Goal: Task Accomplishment & Management: Use online tool/utility

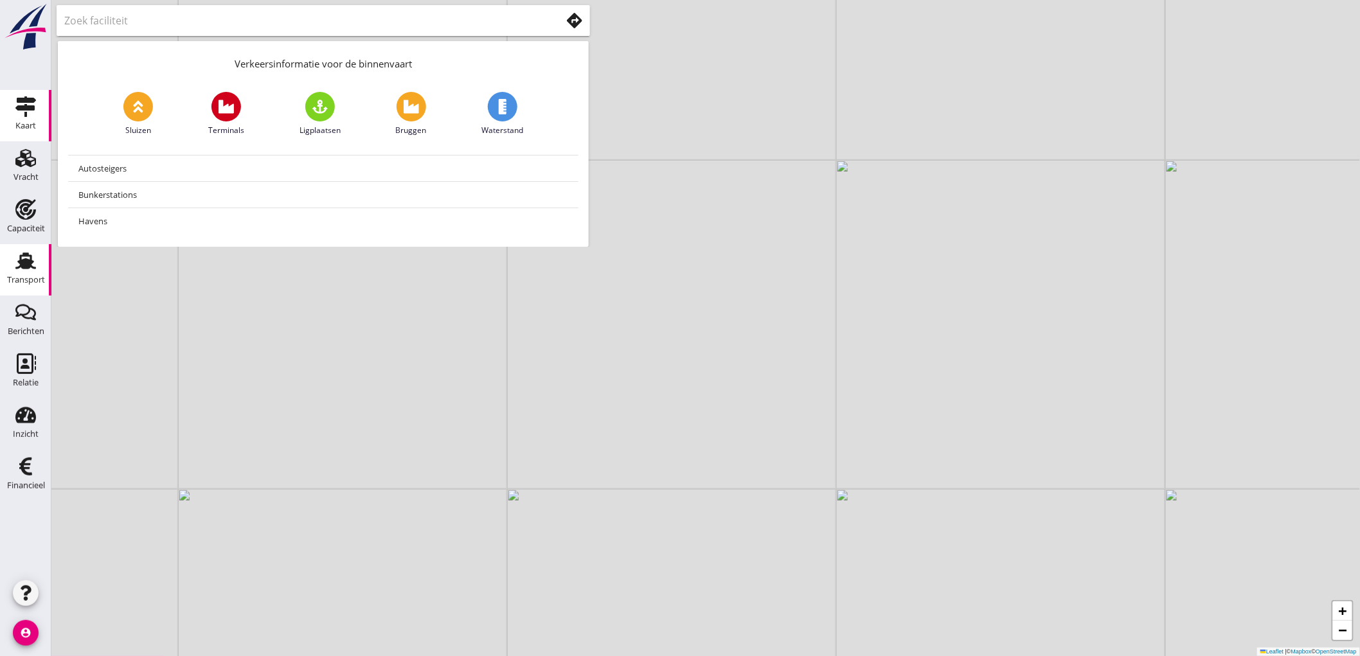
click at [31, 260] on use at bounding box center [25, 261] width 21 height 17
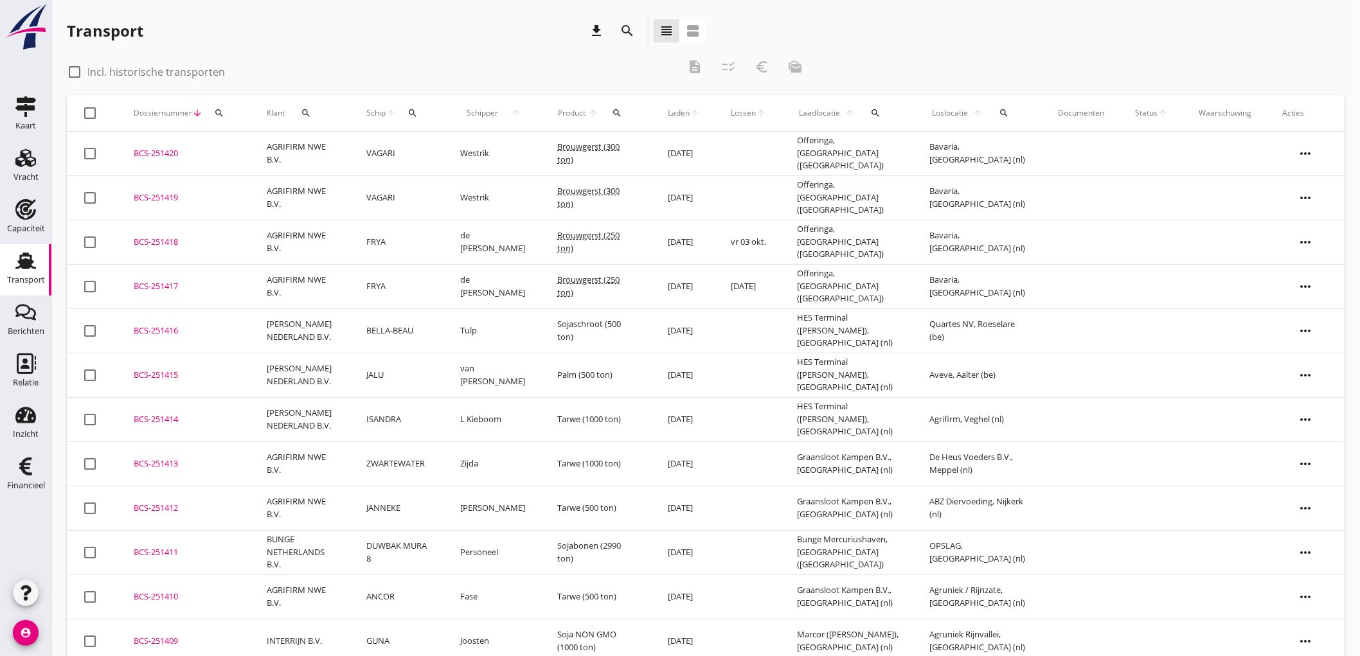
click at [881, 112] on icon "search" at bounding box center [876, 113] width 10 height 10
click at [968, 155] on input "text" at bounding box center [957, 150] width 134 height 21
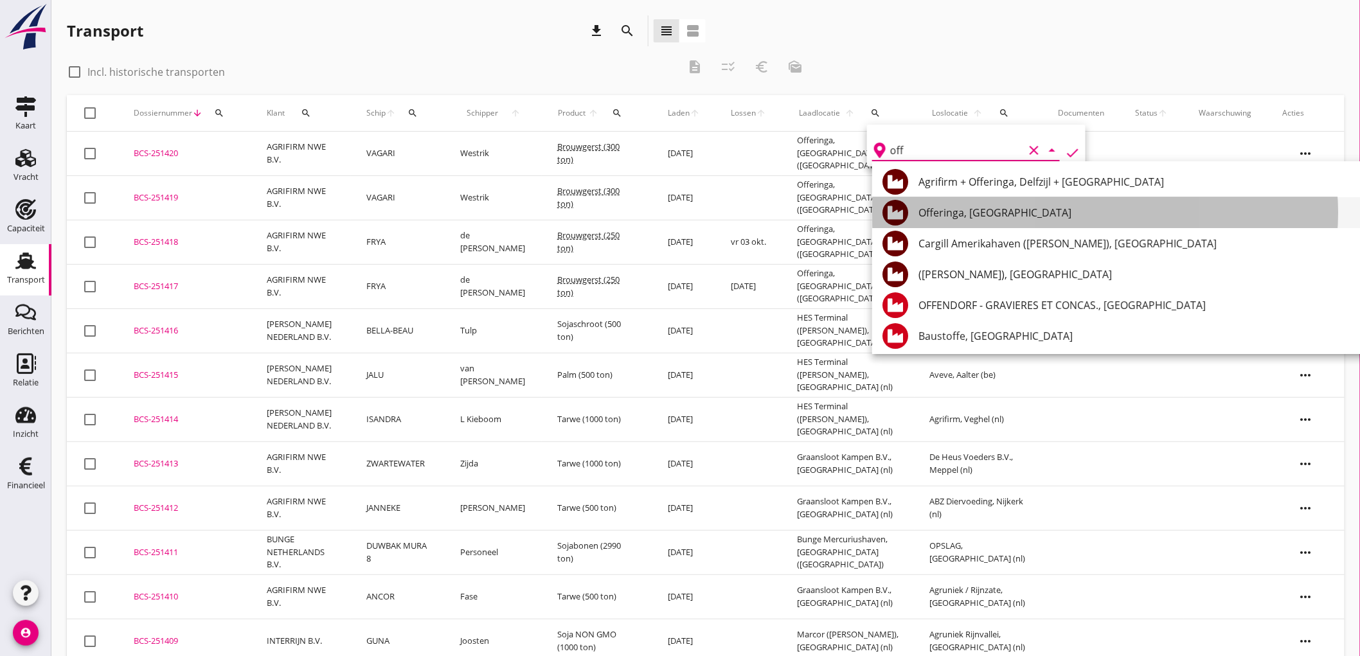
click at [1018, 212] on div "Offeringa, [GEOGRAPHIC_DATA]" at bounding box center [1139, 212] width 443 height 15
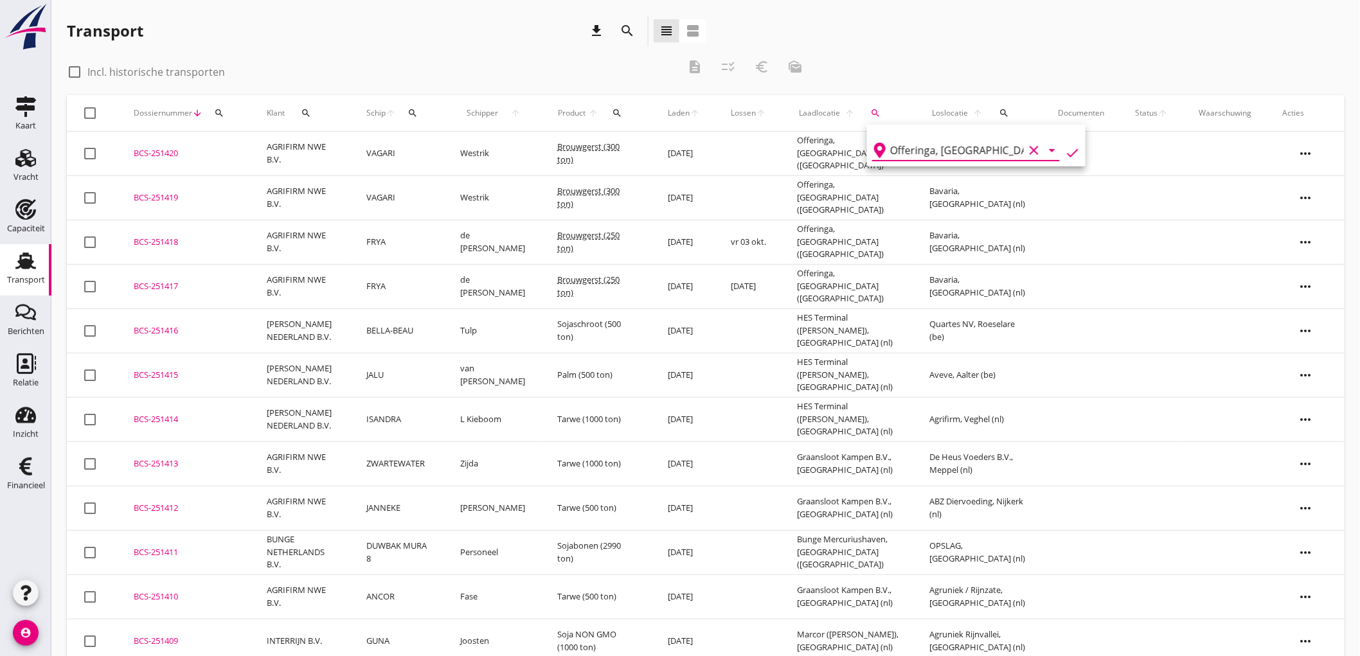
click at [1065, 155] on icon "check" at bounding box center [1072, 152] width 15 height 15
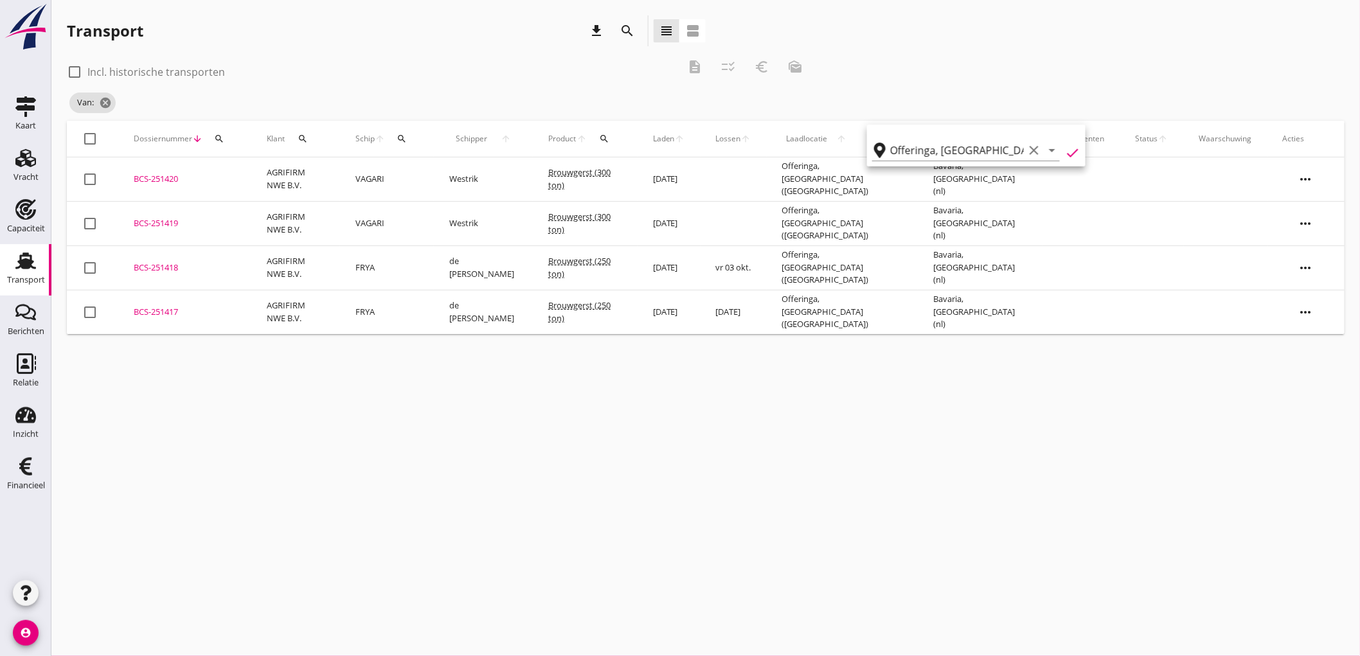
type input "Offeringa"
click at [193, 75] on label "Incl. historische transporten" at bounding box center [156, 72] width 138 height 13
checkbox input "true"
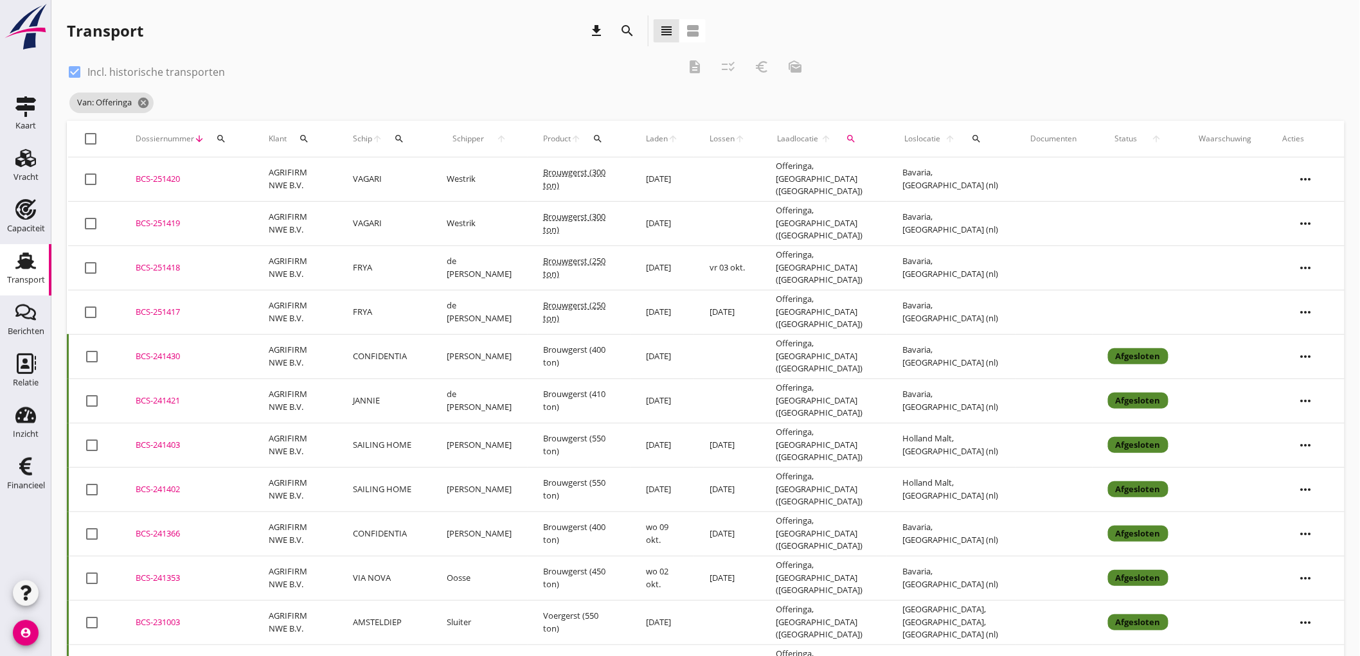
click at [407, 453] on td "SAILING HOME" at bounding box center [384, 445] width 94 height 44
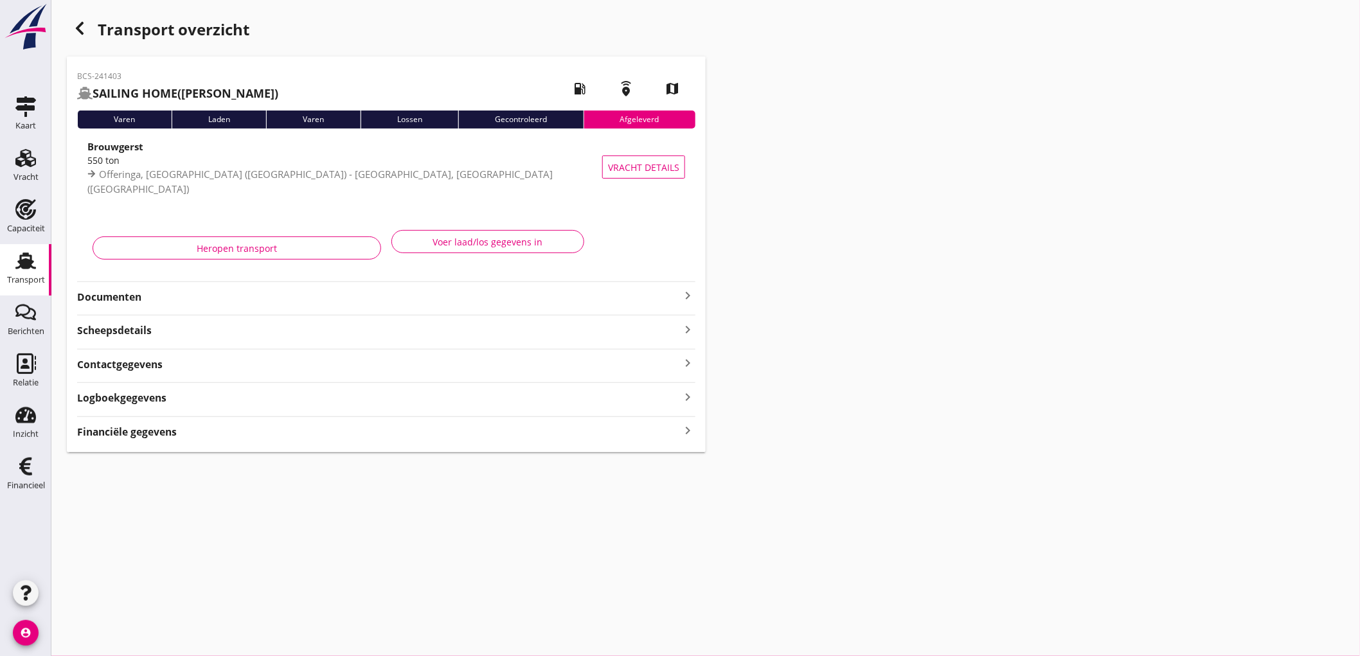
click at [269, 294] on strong "Documenten" at bounding box center [378, 297] width 603 height 15
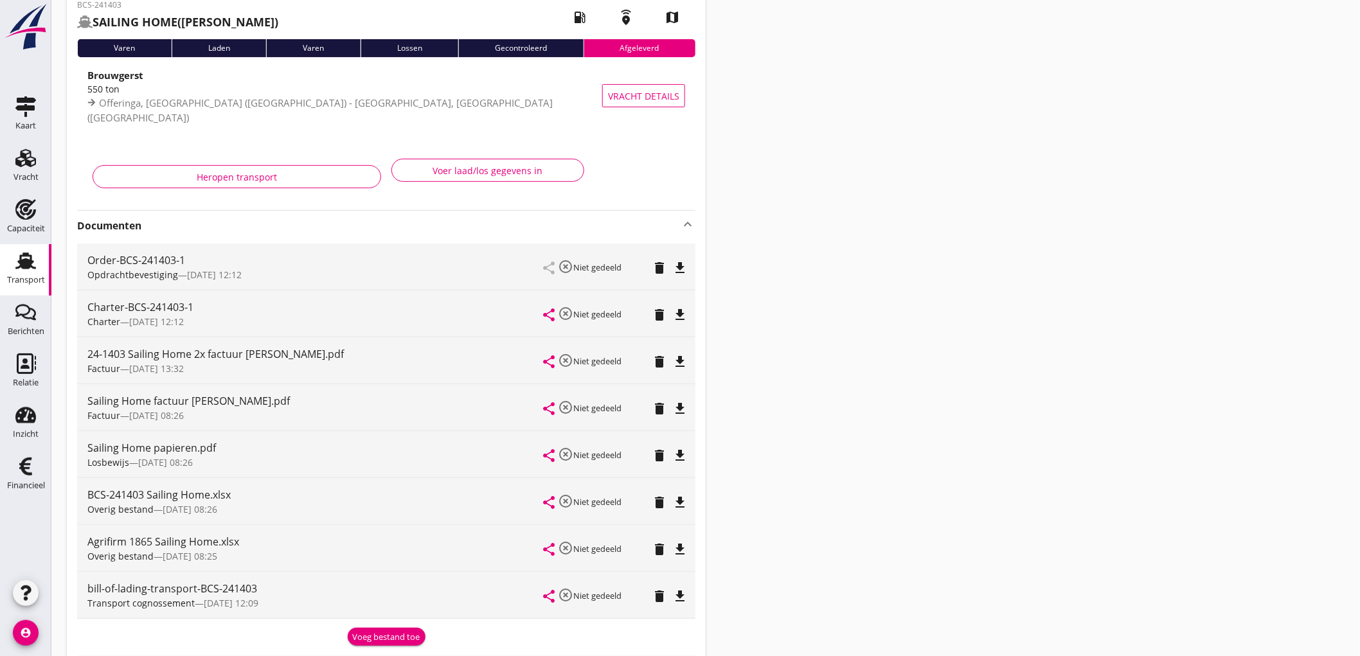
scroll to position [143, 0]
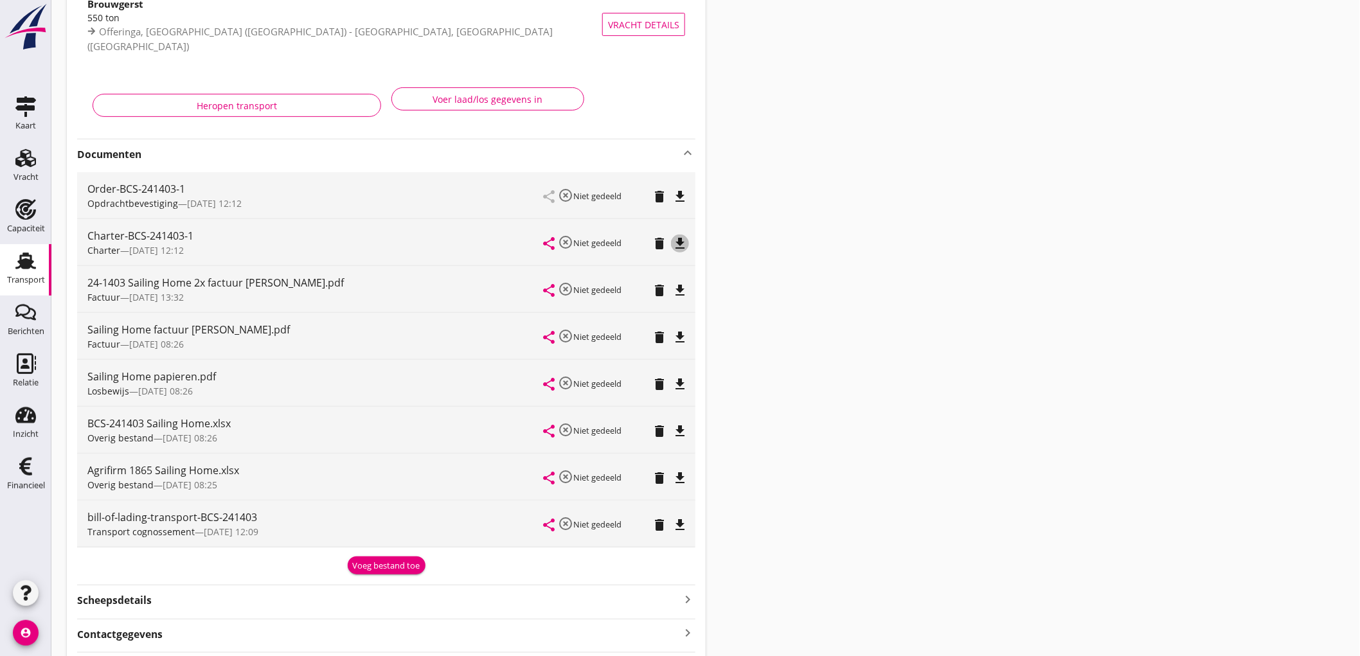
click at [684, 236] on icon "file_download" at bounding box center [679, 243] width 15 height 15
click at [31, 274] on div "Transport" at bounding box center [26, 280] width 38 height 18
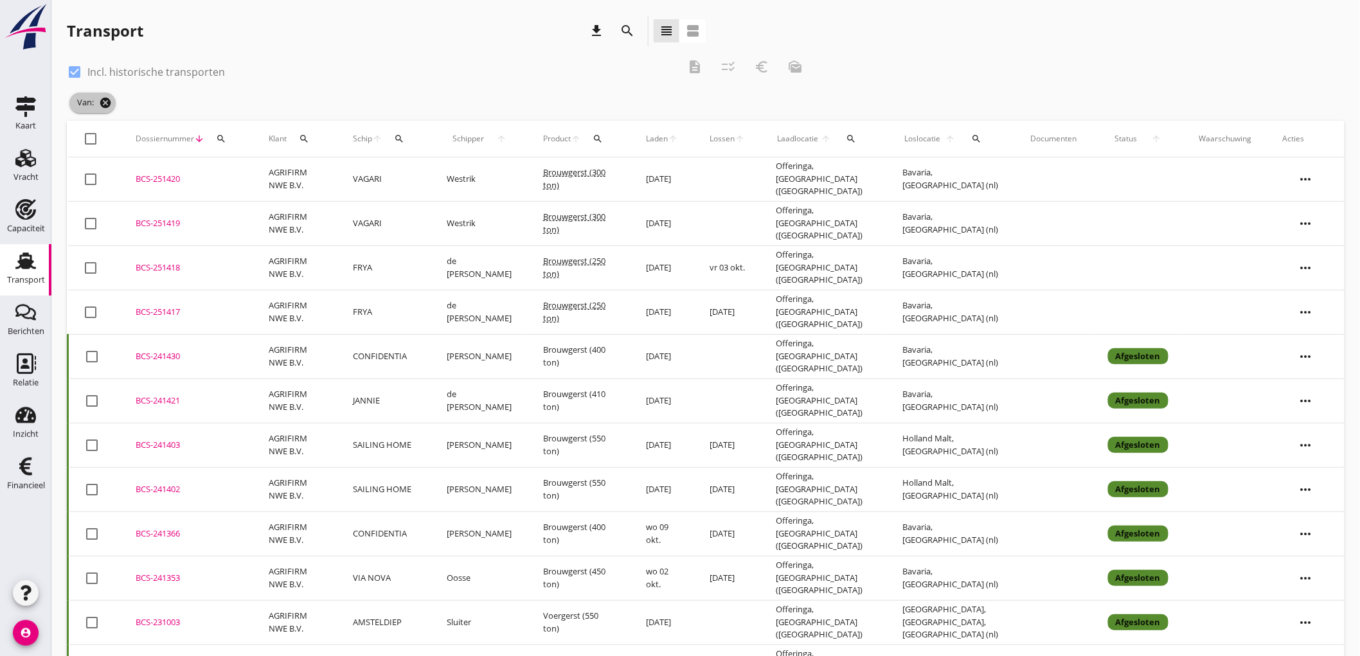
click at [100, 100] on icon "cancel" at bounding box center [105, 102] width 13 height 13
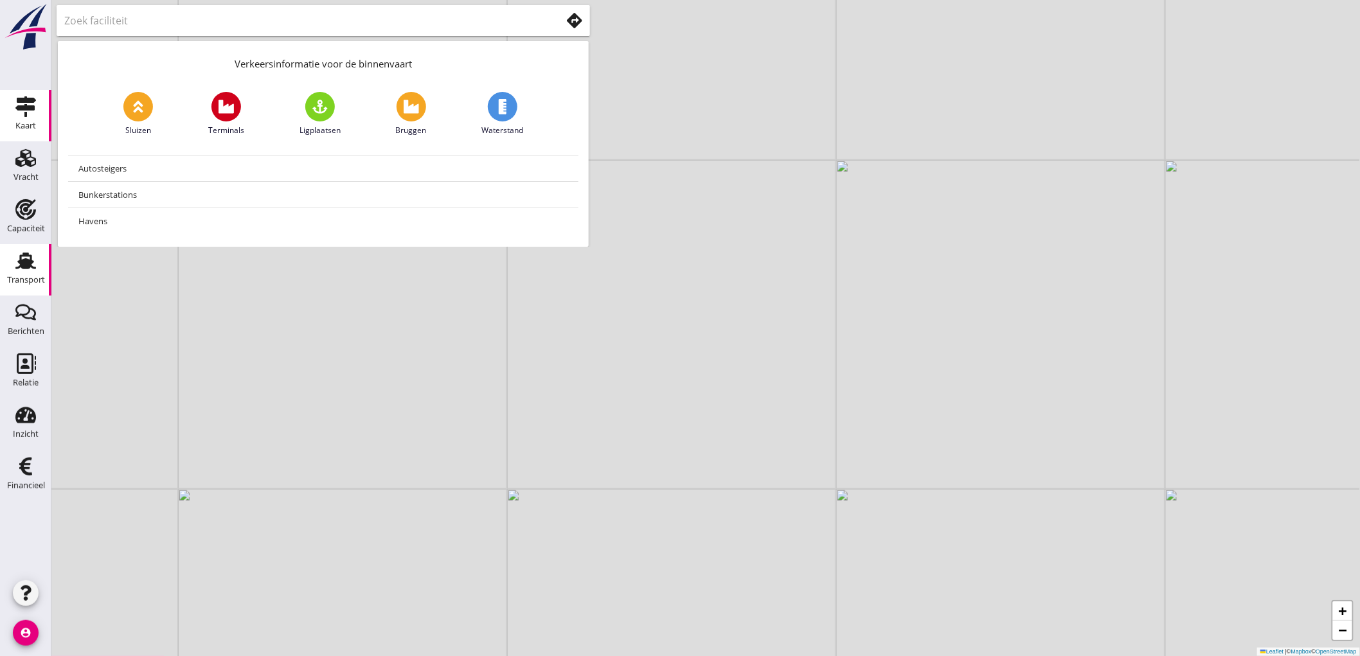
click at [26, 286] on div "Transport" at bounding box center [26, 280] width 38 height 18
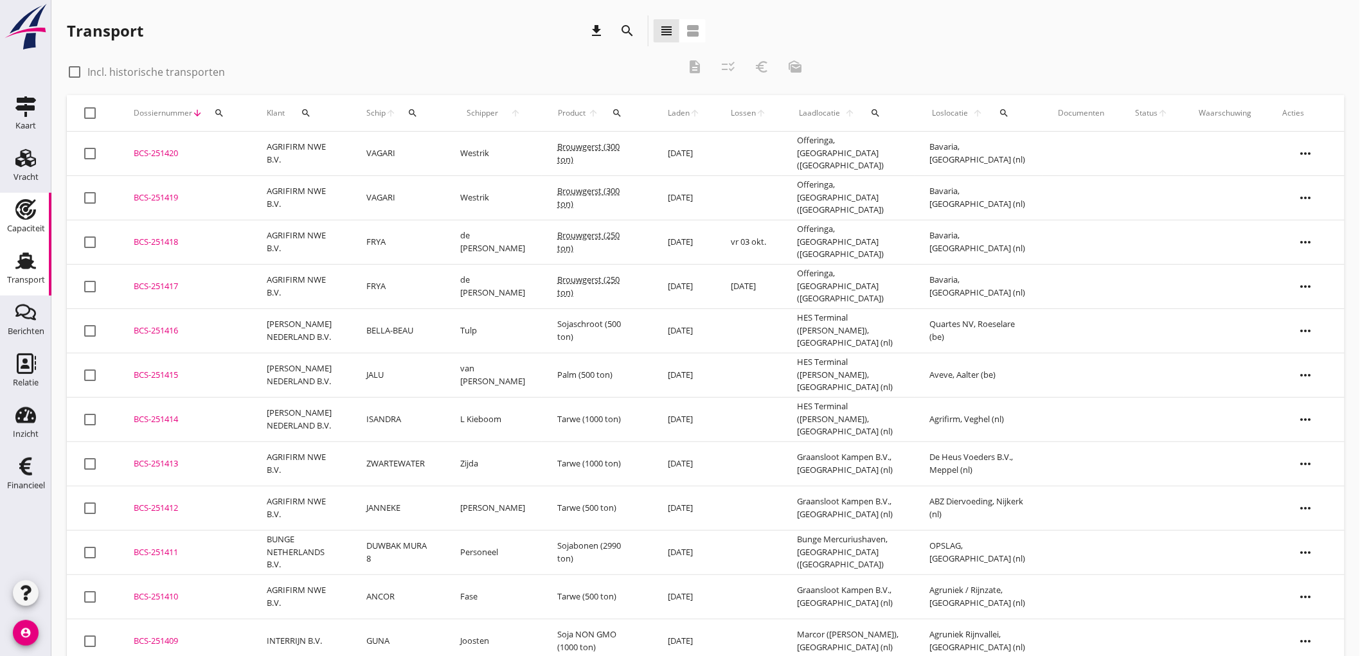
click at [17, 220] on div "Capaciteit" at bounding box center [26, 229] width 38 height 18
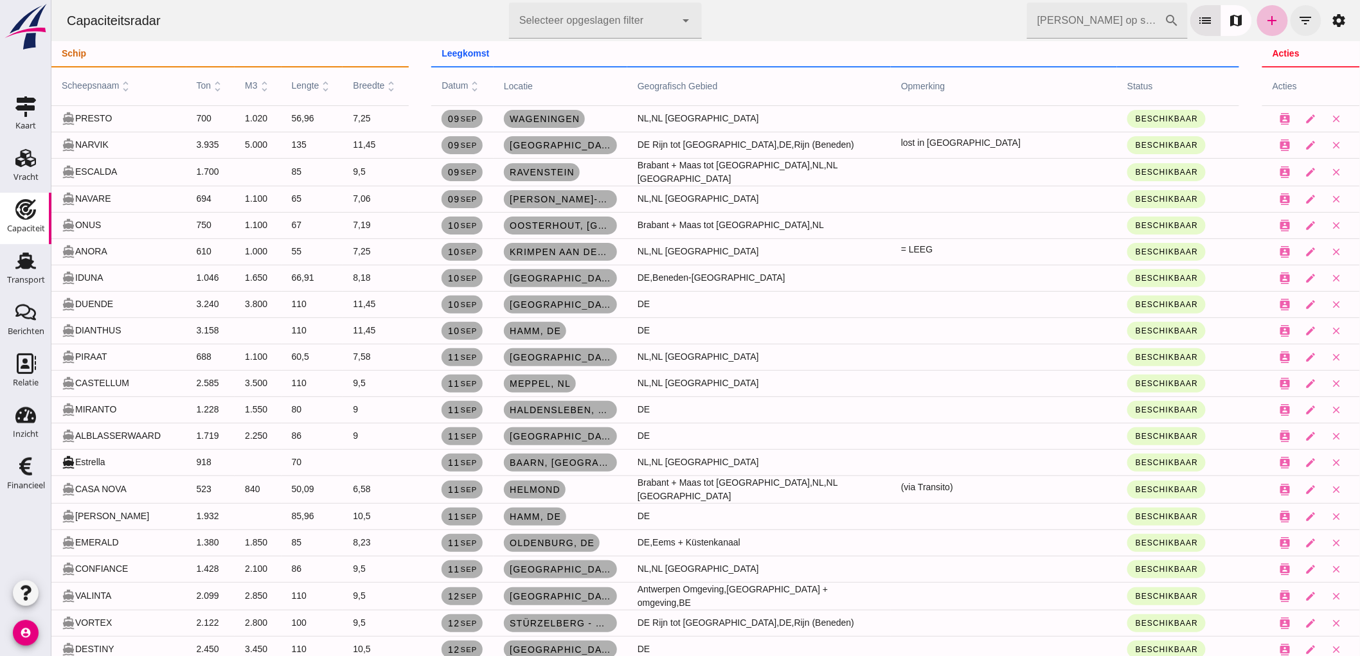
click at [1299, 17] on icon "filter_list" at bounding box center [1304, 20] width 15 height 15
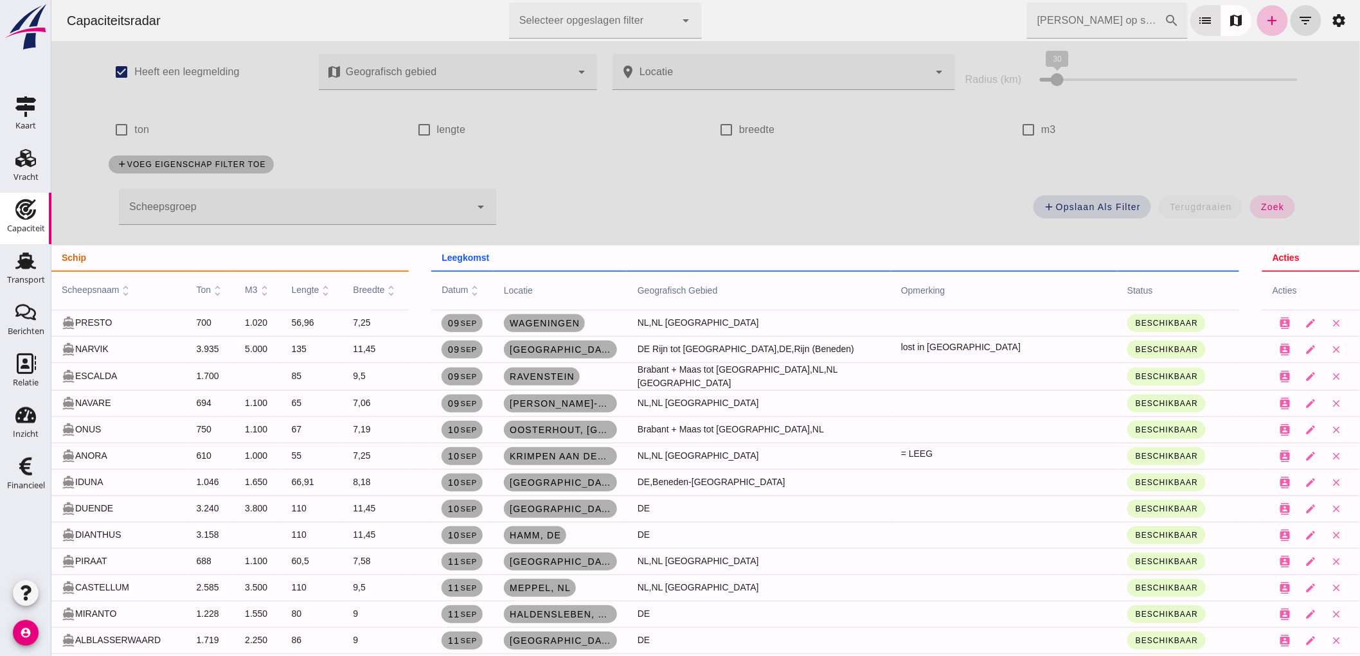
click at [278, 209] on div at bounding box center [293, 207] width 351 height 36
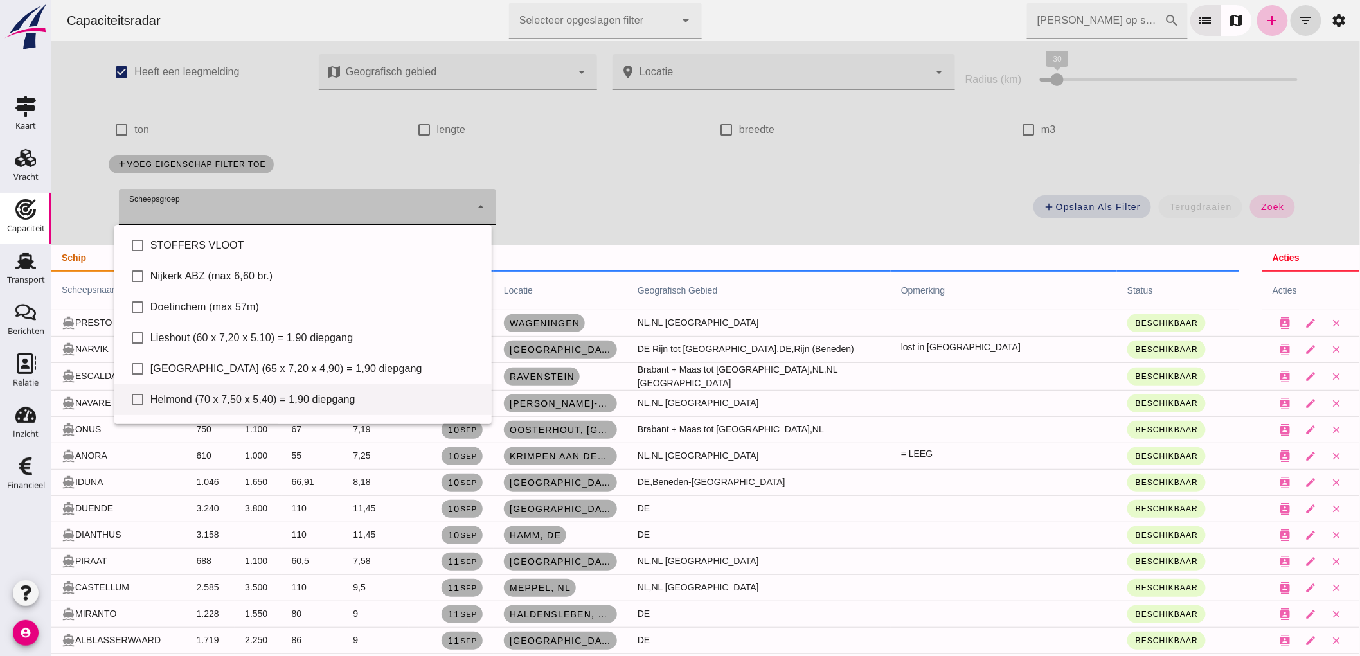
click at [209, 398] on div "Helmond (70 x 7,50 x 5,40) = 1,90 diepgang" at bounding box center [315, 399] width 331 height 15
type input "Helmond (70 x 7,50 x 5,40) = 1,90 diepgang"
checkbox input "true"
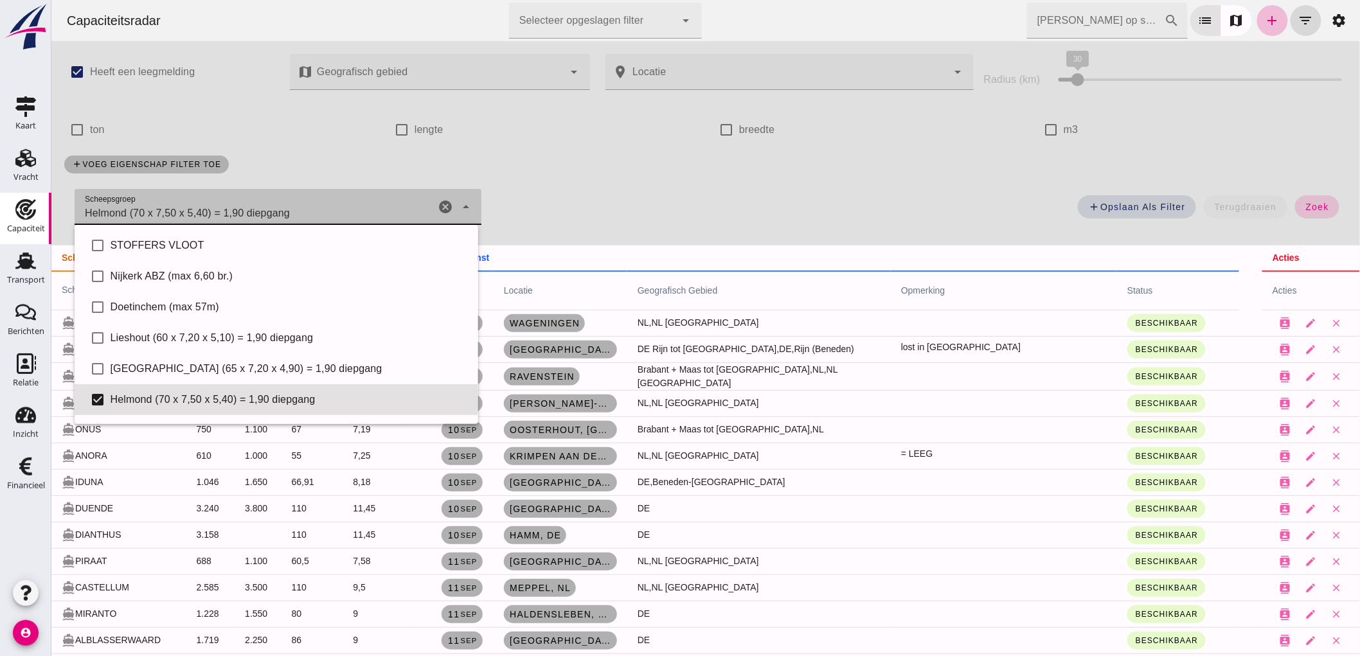
click at [1318, 208] on button "zoek" at bounding box center [1316, 206] width 44 height 23
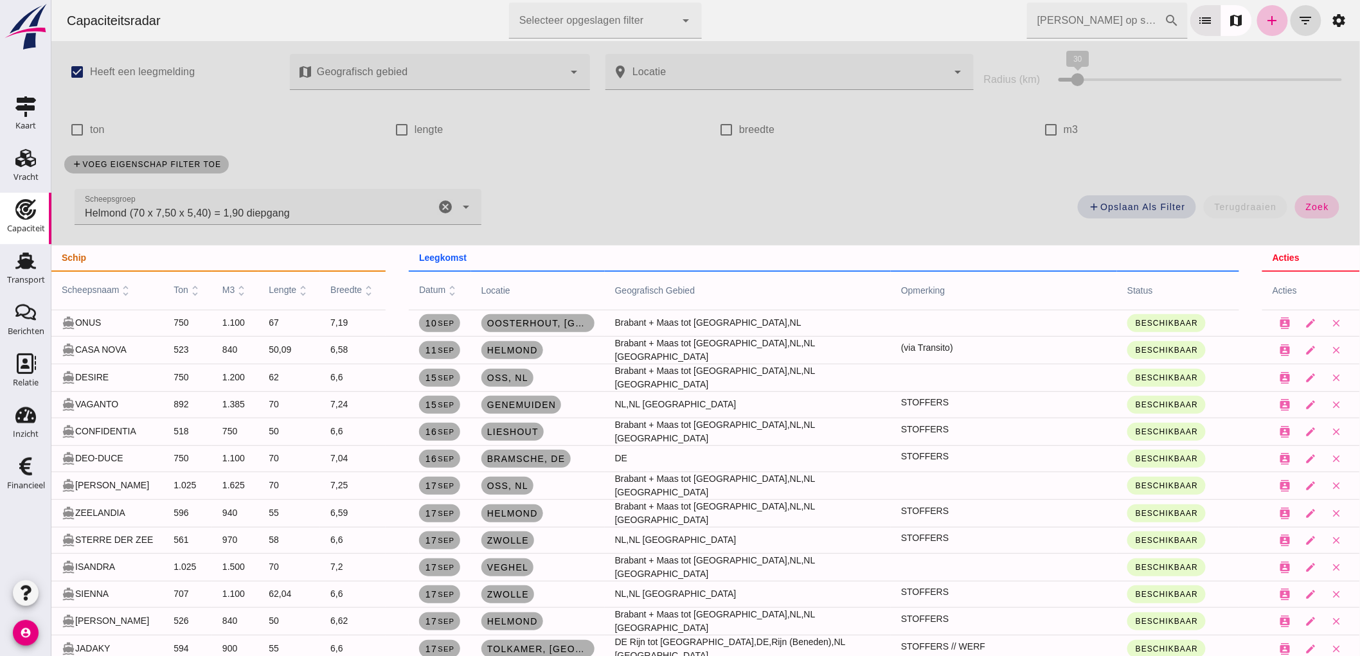
click at [1306, 212] on button "zoek" at bounding box center [1316, 206] width 44 height 23
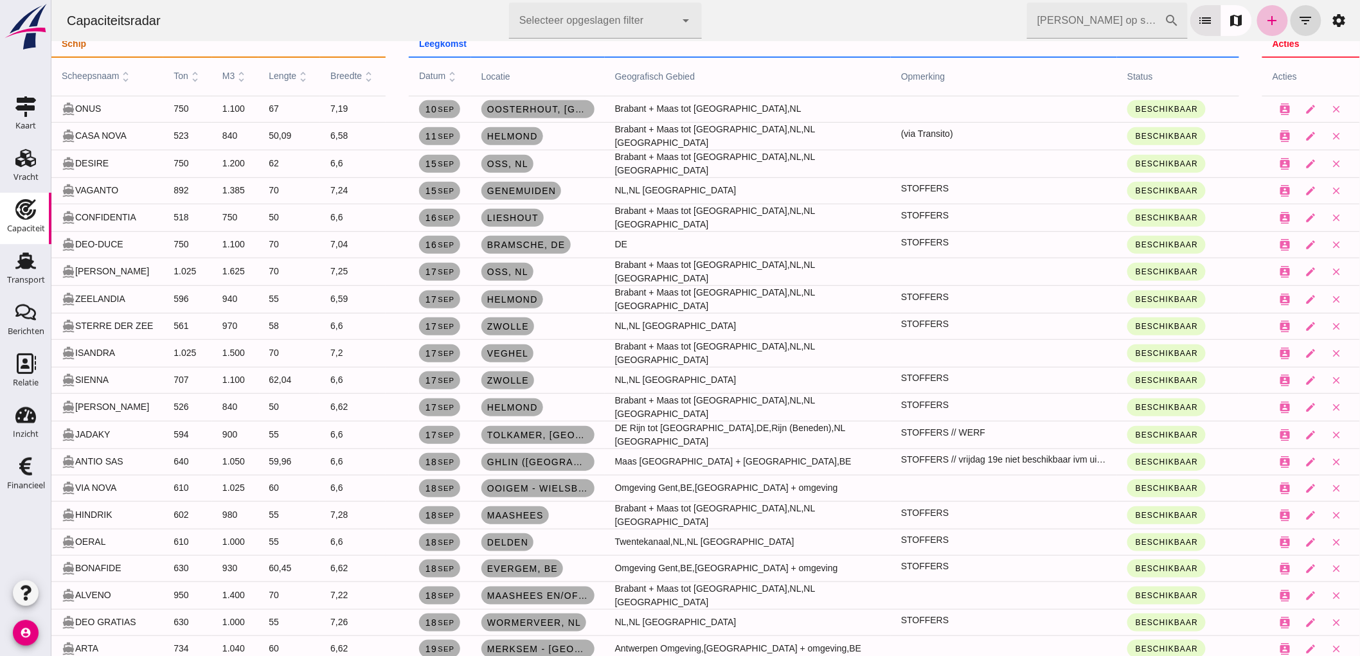
scroll to position [285, 0]
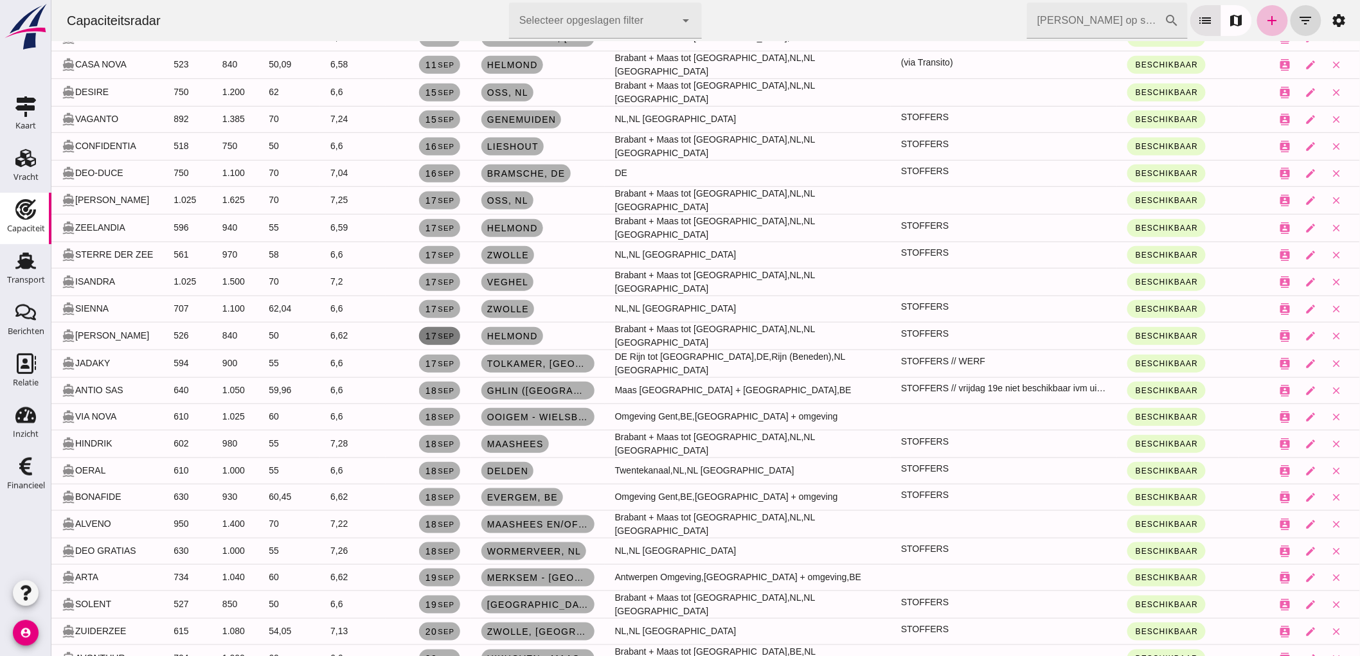
click at [459, 335] on link "17 sep" at bounding box center [438, 336] width 41 height 18
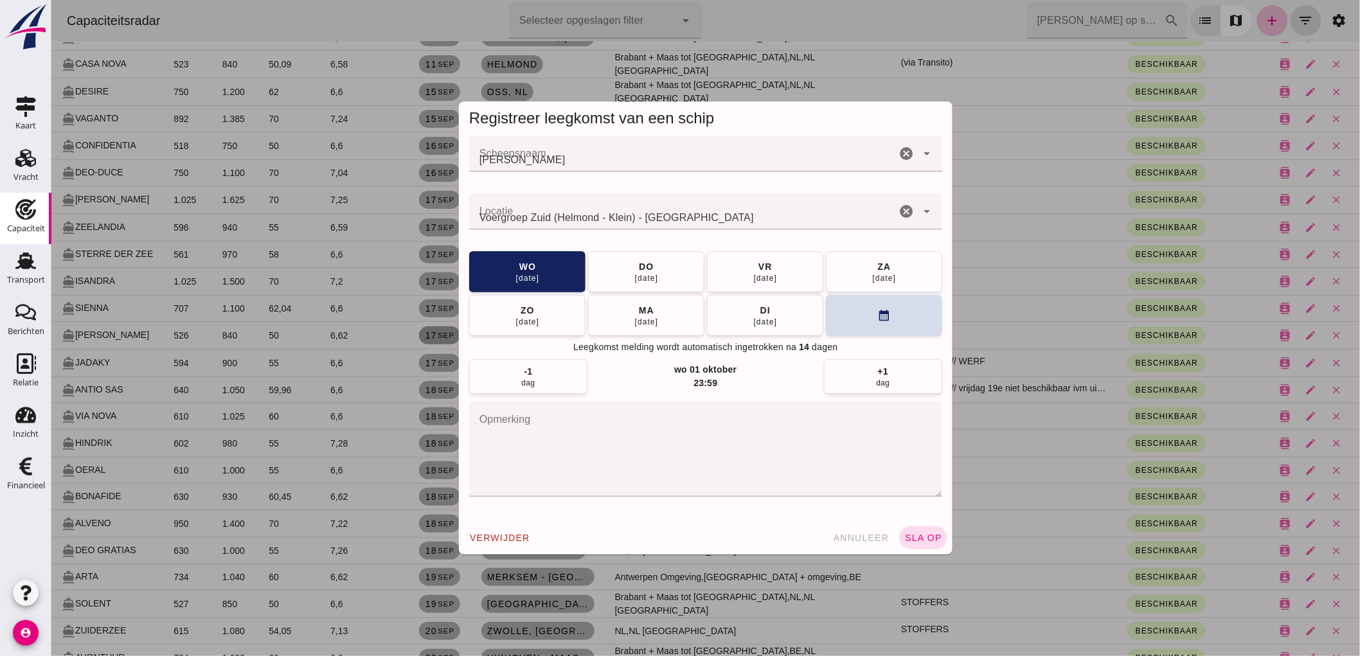
scroll to position [0, 0]
click at [619, 283] on button "do 18 sep" at bounding box center [645, 271] width 116 height 41
click at [915, 535] on span "sla op" at bounding box center [922, 538] width 38 height 10
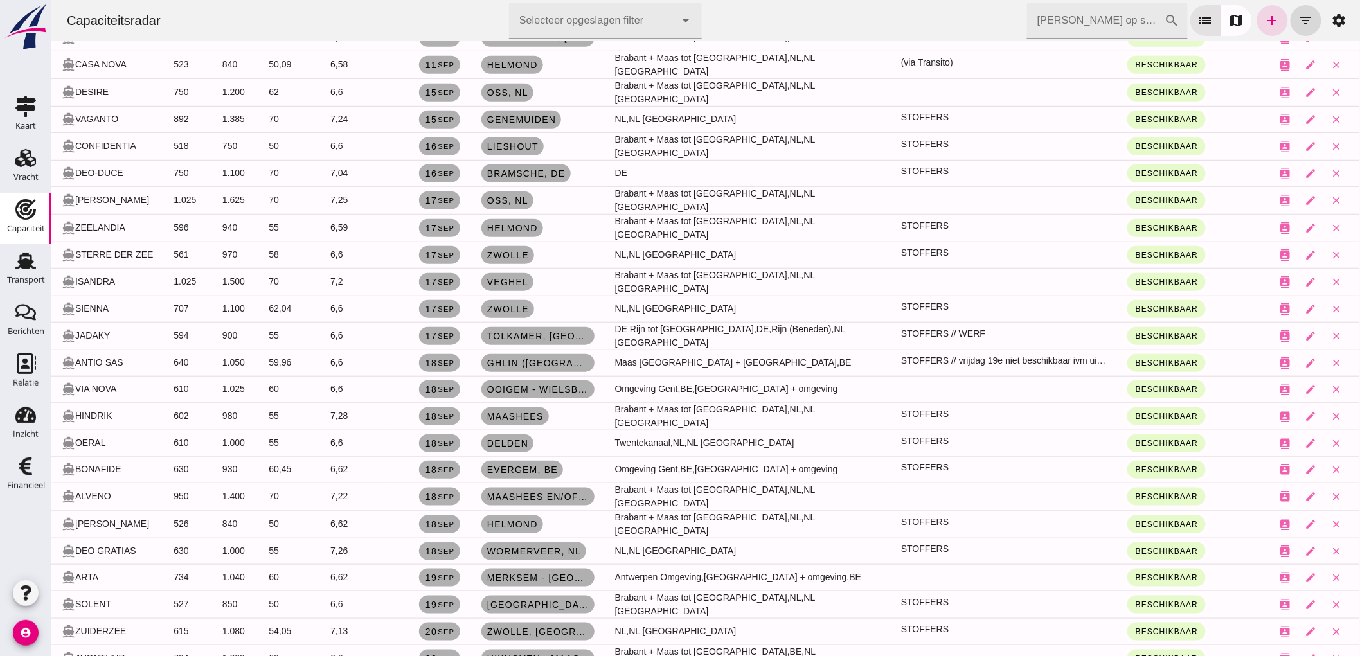
scroll to position [143, 0]
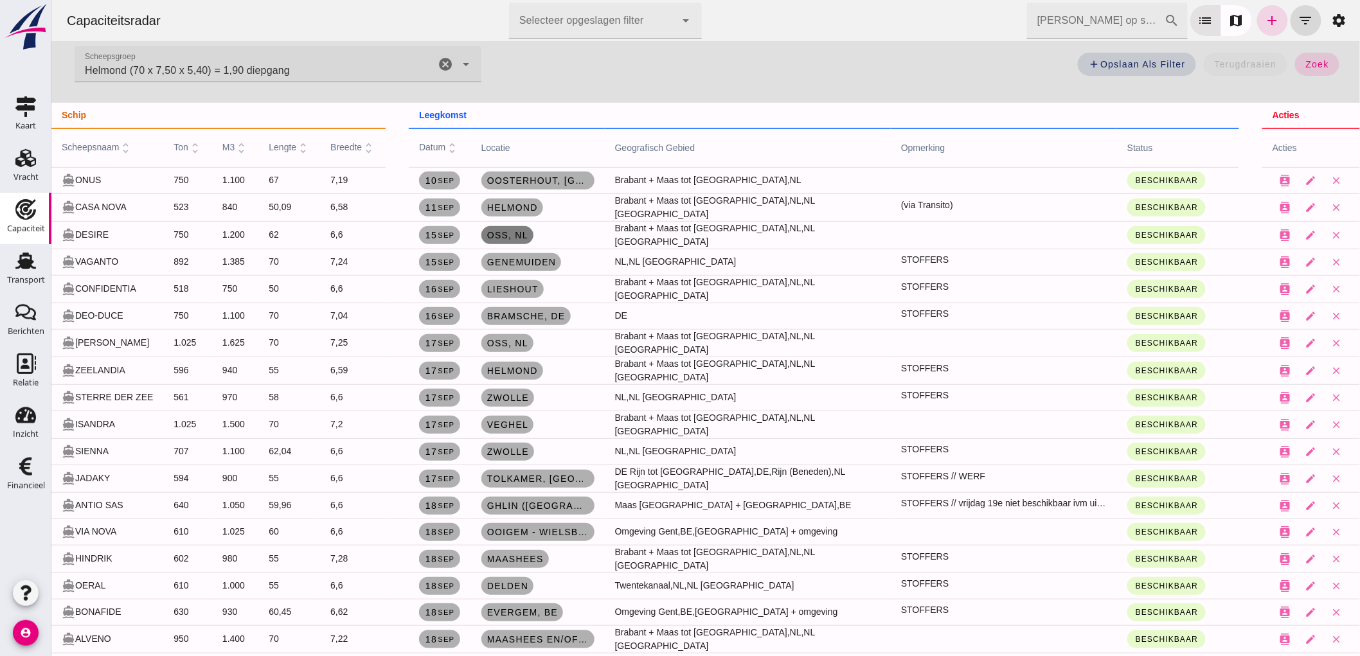
click at [495, 236] on link "Oss, nl" at bounding box center [507, 235] width 52 height 18
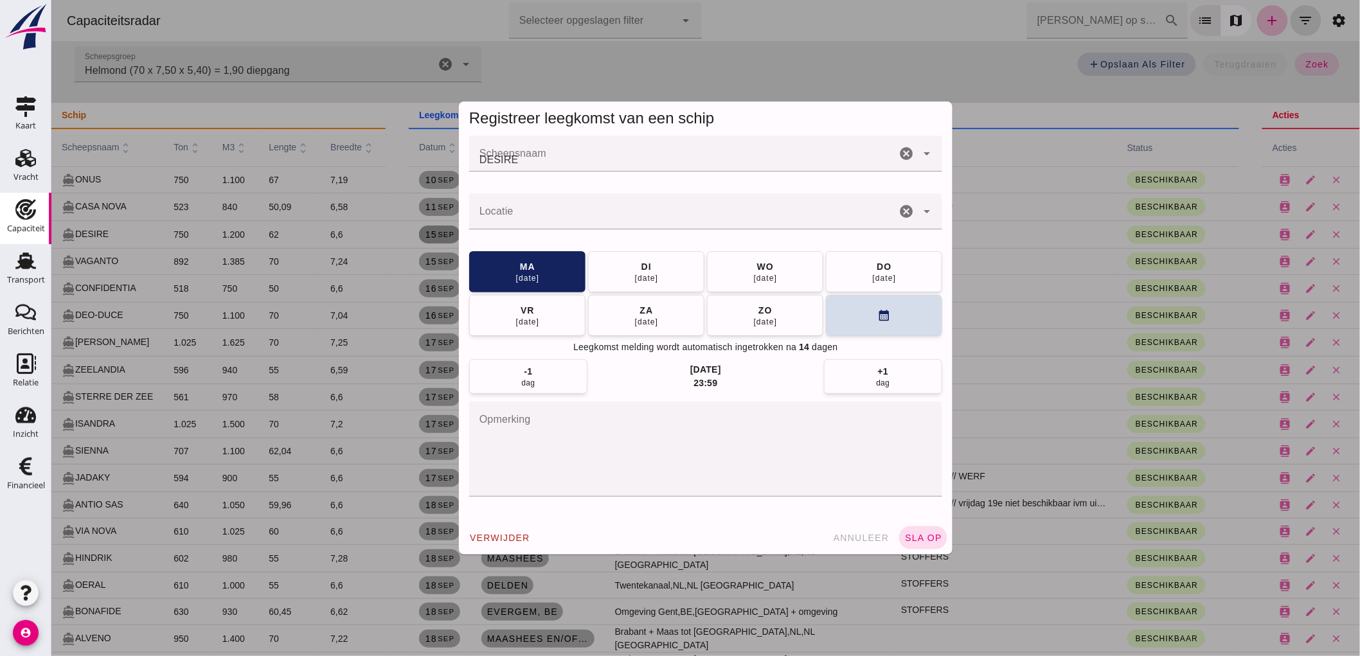
scroll to position [0, 0]
click at [901, 212] on icon "cancel" at bounding box center [905, 211] width 15 height 15
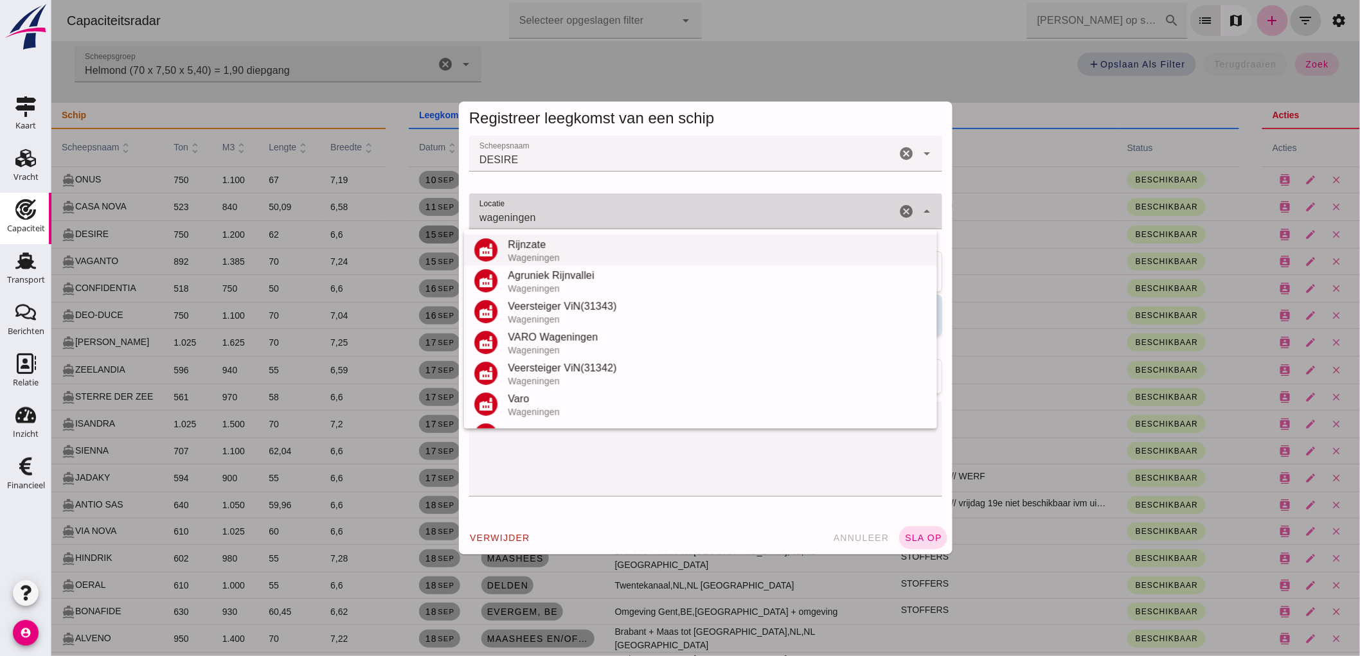
click at [557, 251] on div "Rijnzate" at bounding box center [716, 244] width 419 height 15
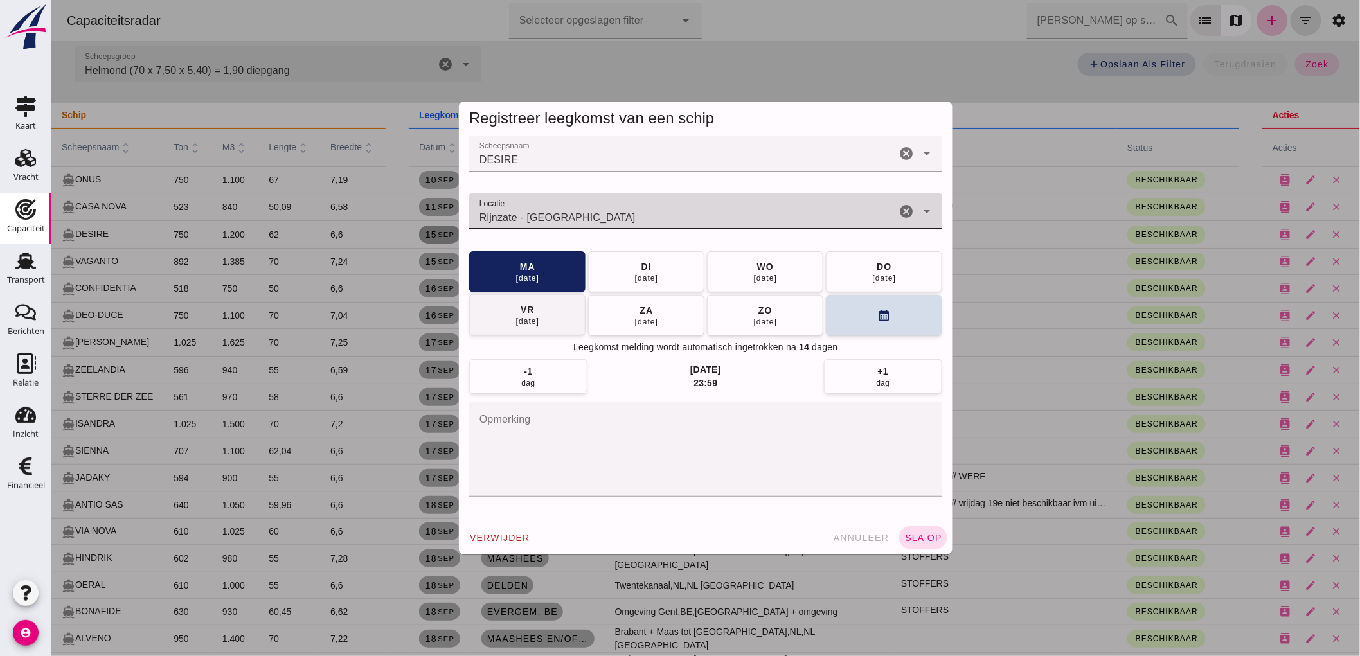
type input "Rijnzate - Wageningen"
click at [566, 319] on button "vr 19 sep" at bounding box center [526, 314] width 116 height 41
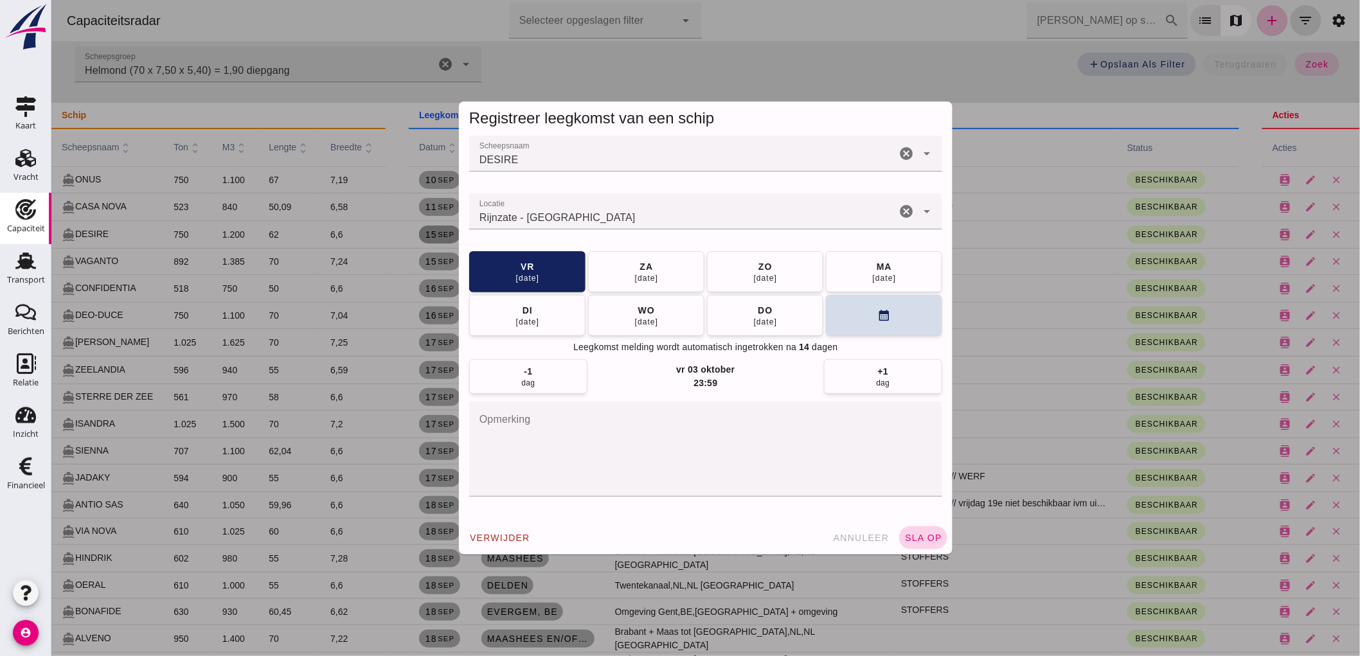
click at [922, 543] on button "sla op" at bounding box center [922, 537] width 48 height 23
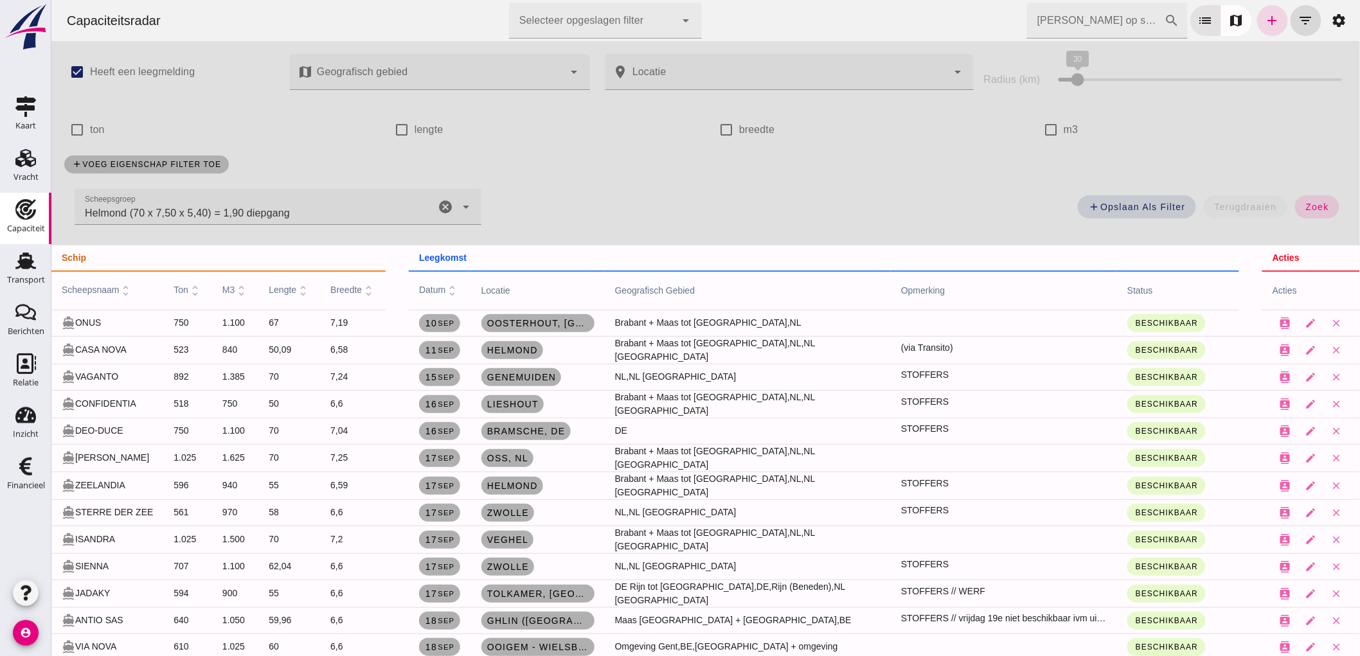
click at [444, 206] on icon "cancel" at bounding box center [444, 206] width 15 height 15
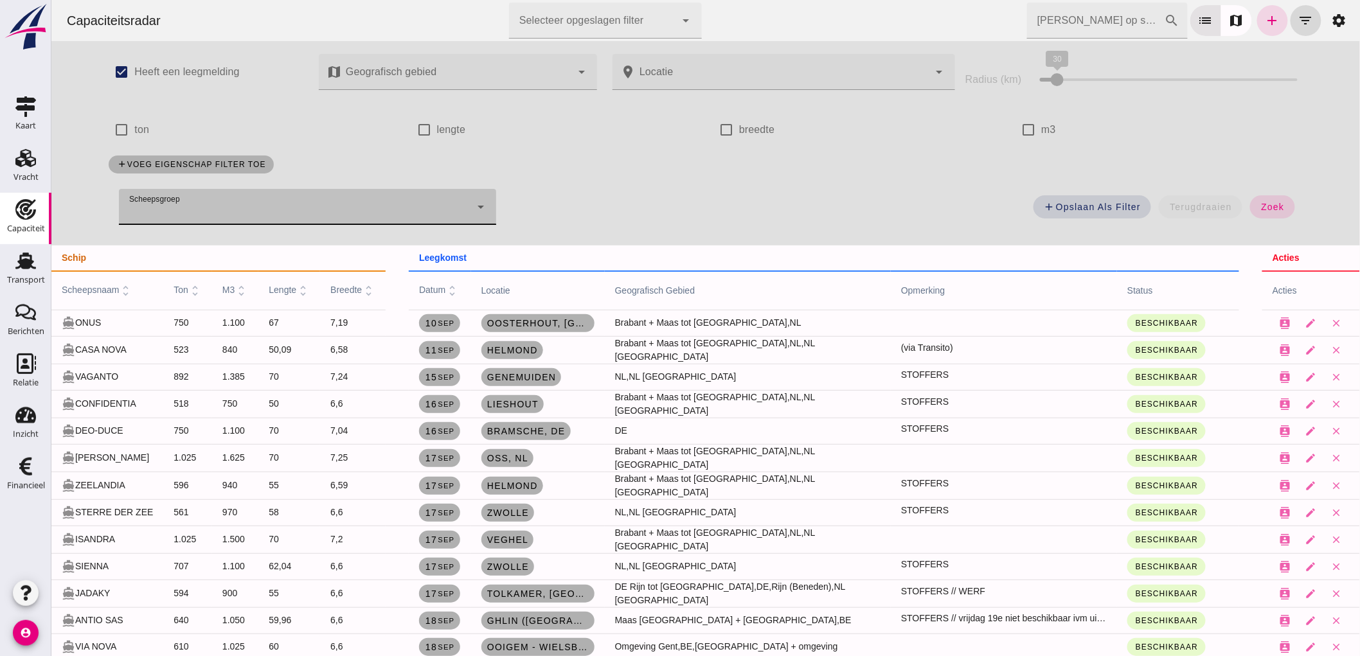
click at [1016, 143] on div "check_box_outline_blank m3" at bounding box center [1153, 130] width 276 height 36
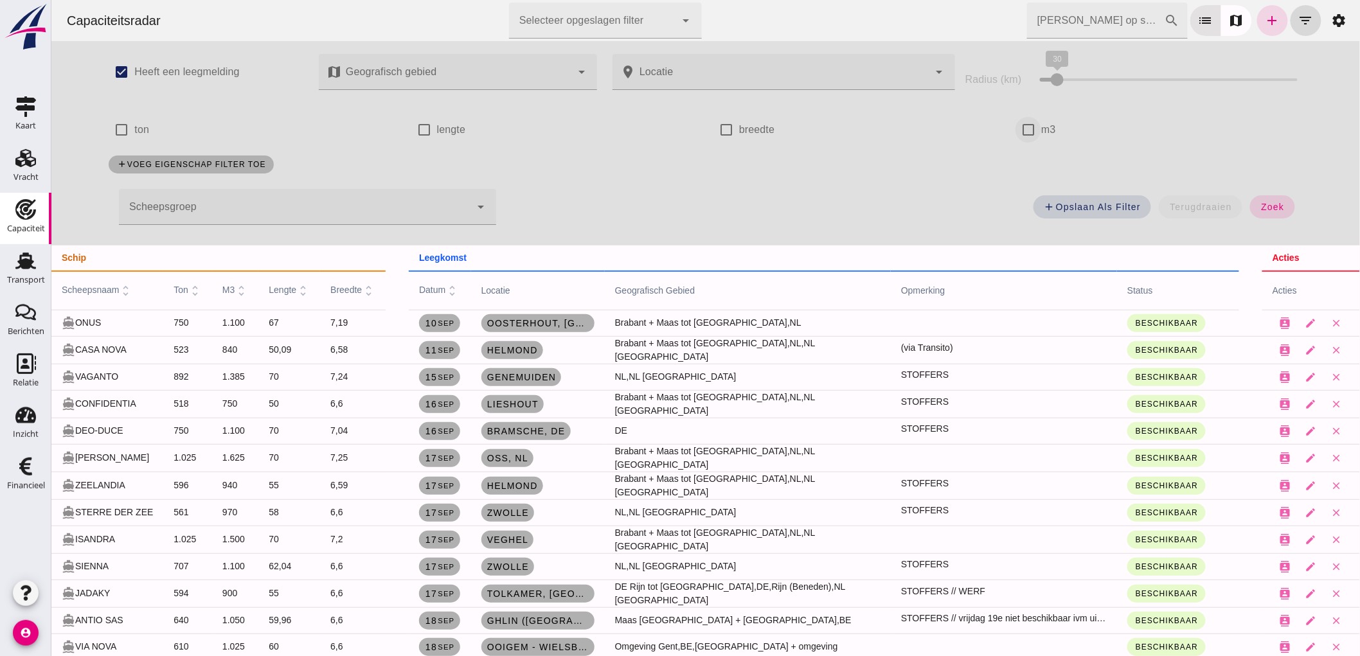
click at [1030, 130] on input "m3" at bounding box center [1028, 130] width 26 height 26
checkbox input "true"
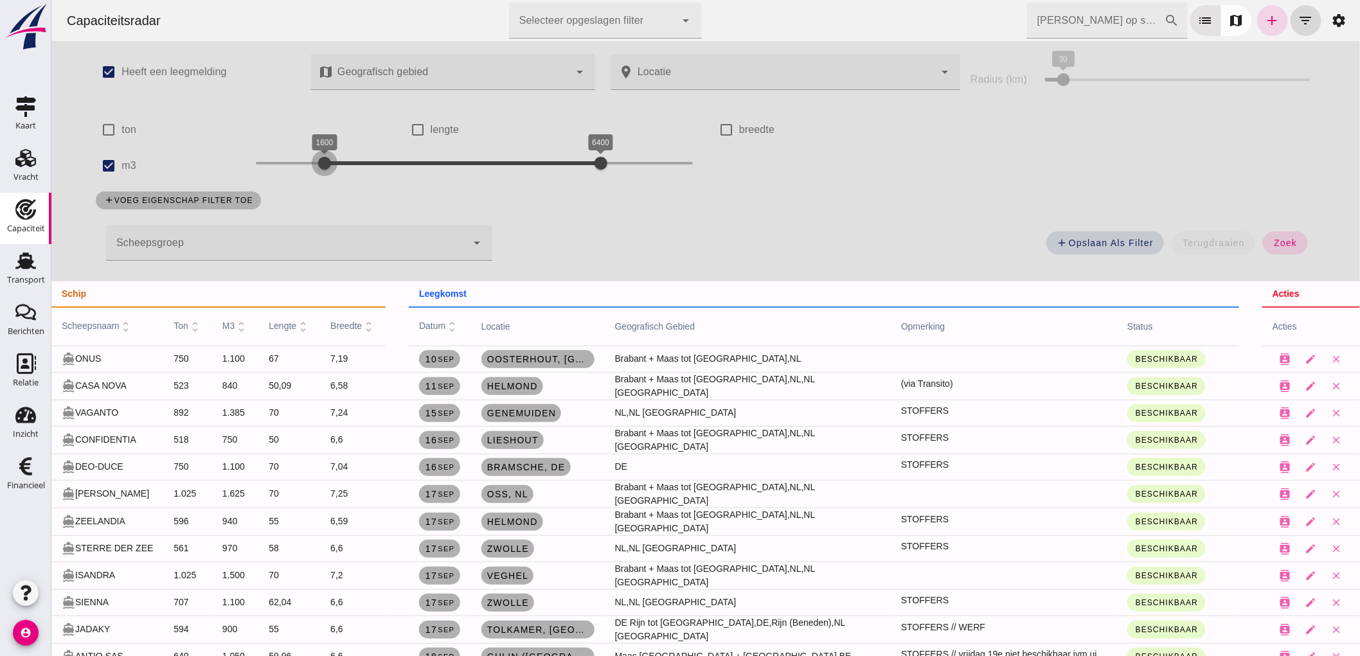
drag, startPoint x: 247, startPoint y: 164, endPoint x: 315, endPoint y: 157, distance: 69.1
click at [315, 157] on div at bounding box center [324, 163] width 26 height 26
drag, startPoint x: 308, startPoint y: 152, endPoint x: 296, endPoint y: 170, distance: 22.1
click at [299, 170] on div at bounding box center [312, 163] width 26 height 26
drag, startPoint x: 580, startPoint y: 166, endPoint x: 368, endPoint y: 202, distance: 214.4
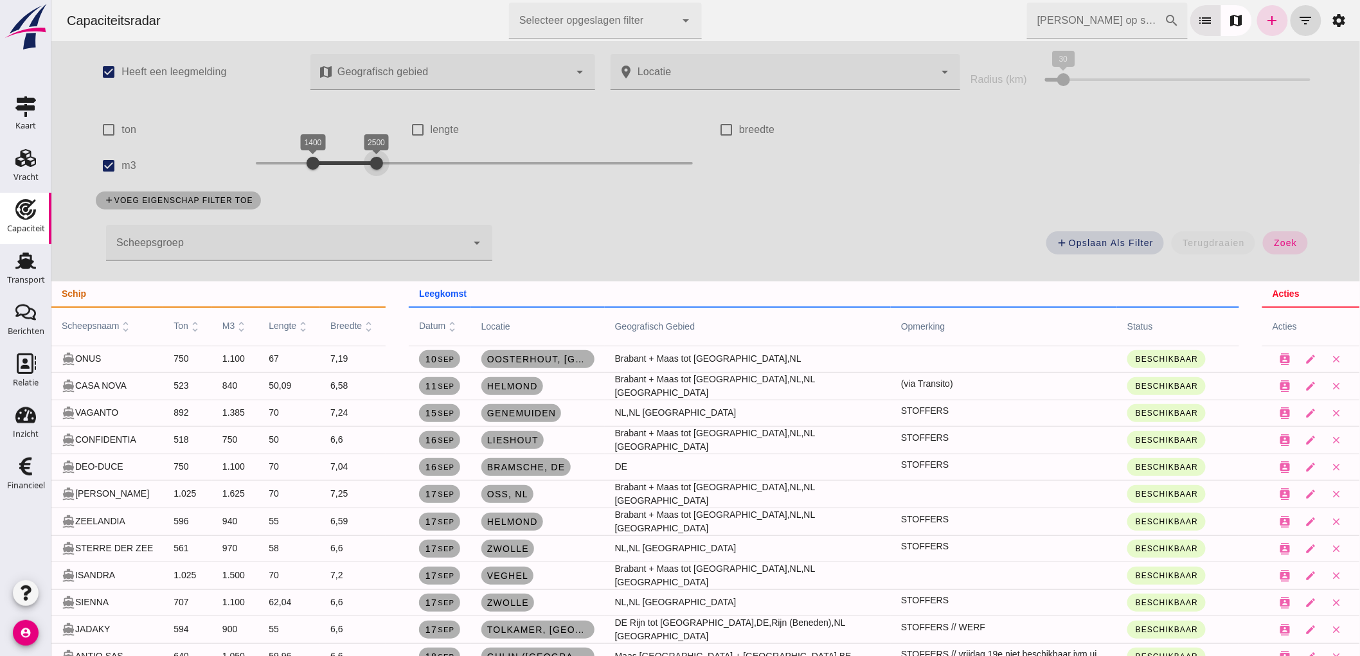
click at [368, 202] on div "check_box Heeft een leegmelding map Geografisch gebied Geografisch gebied cance…" at bounding box center [704, 161] width 1245 height 240
click at [1285, 244] on span "zoek" at bounding box center [1284, 243] width 24 height 10
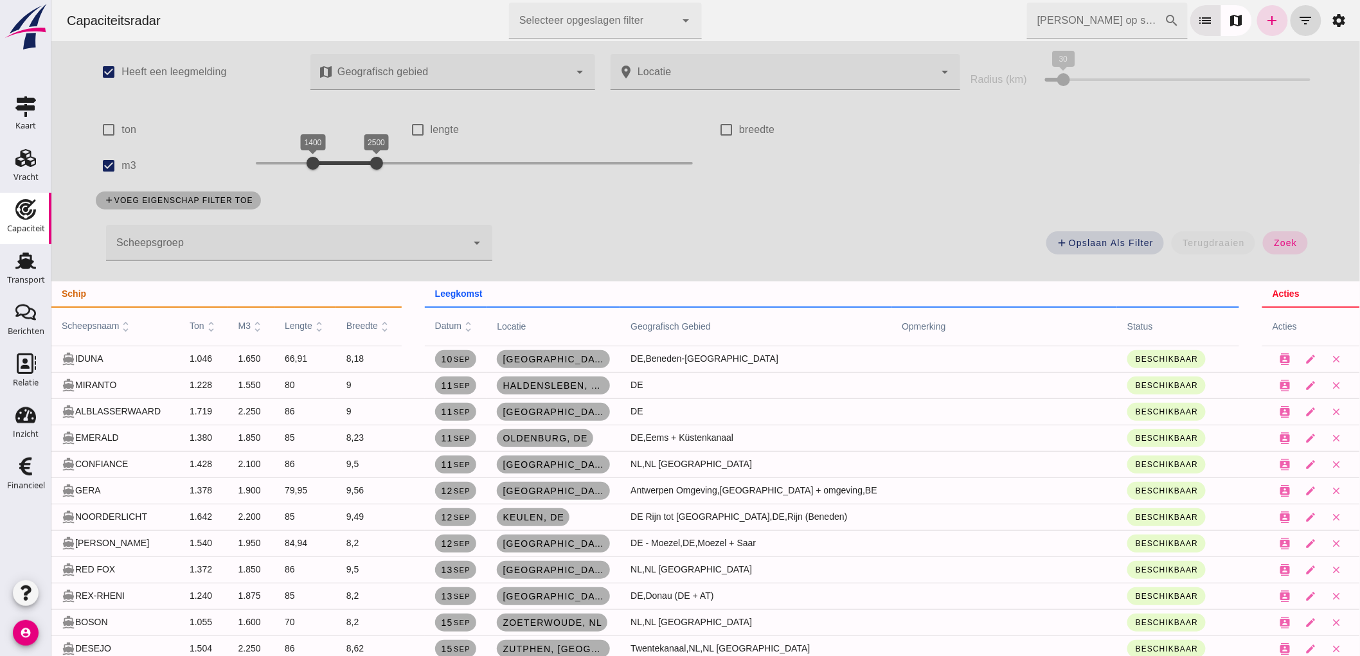
click at [1287, 257] on div "add Opslaan als filter terugdraaien zoek" at bounding box center [910, 247] width 823 height 46
click at [1286, 247] on span "zoek" at bounding box center [1284, 243] width 24 height 10
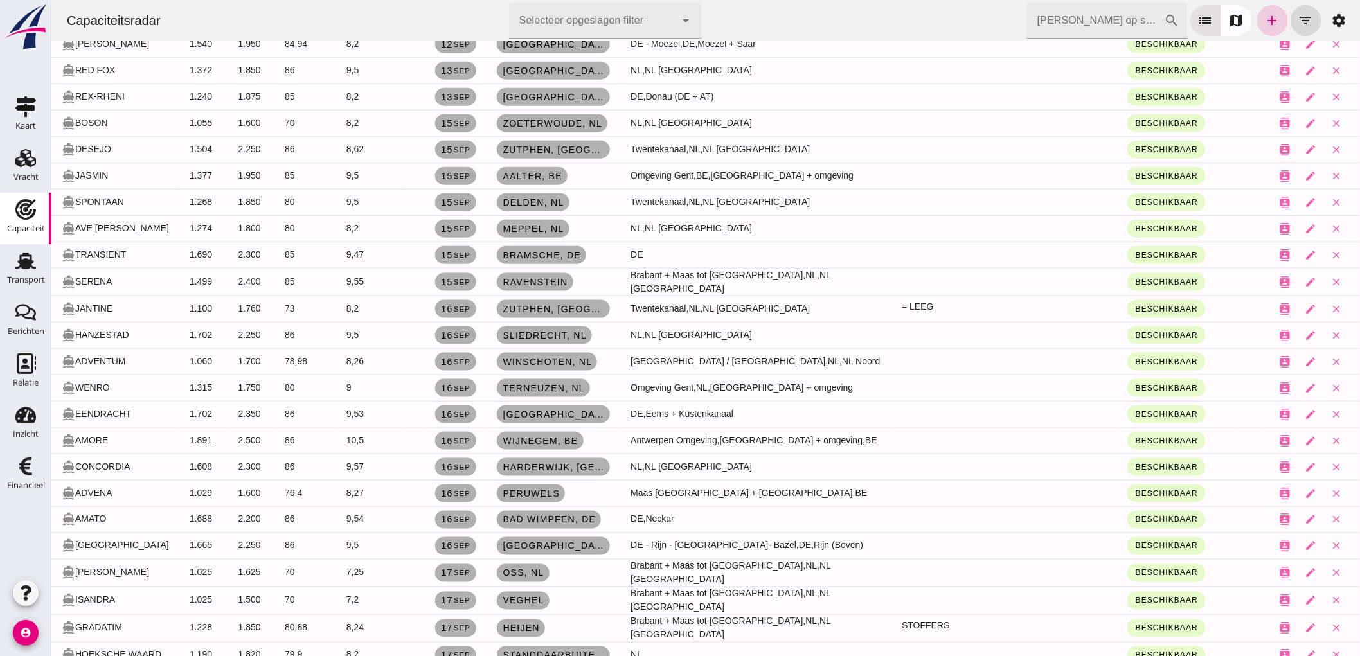
click at [1256, 19] on link "add" at bounding box center [1271, 20] width 31 height 31
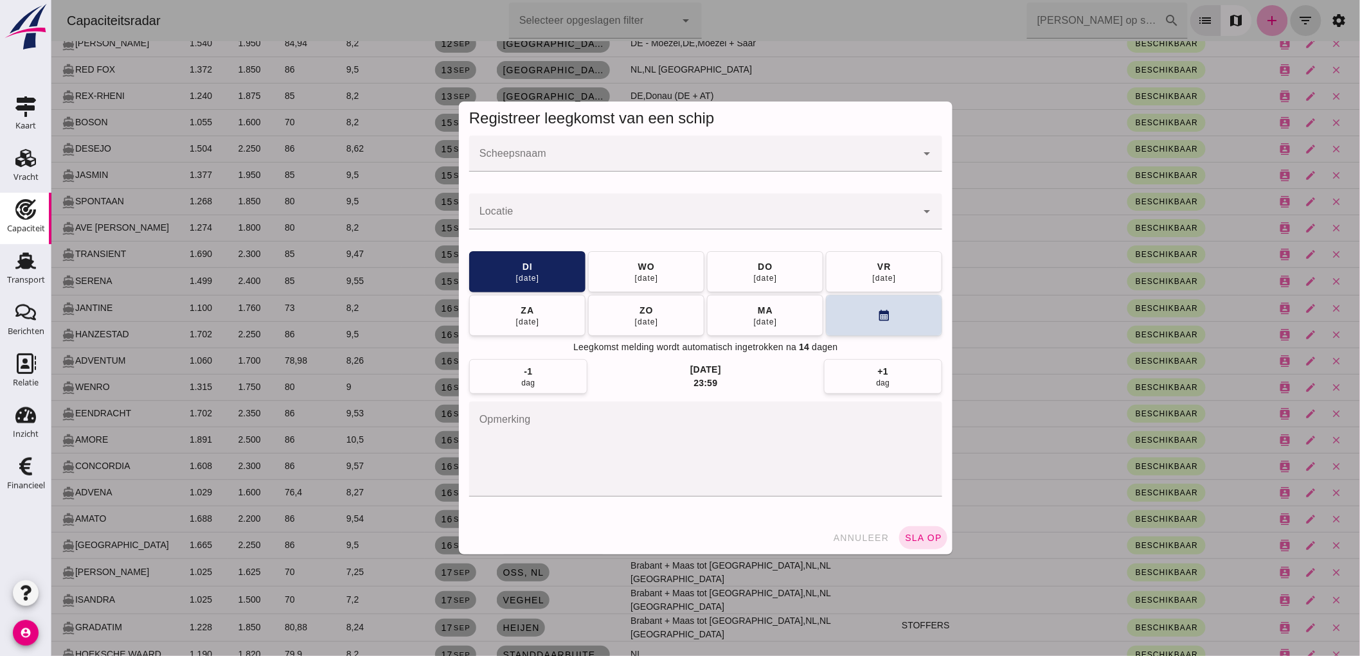
scroll to position [0, 0]
click at [521, 152] on input "Scheepsnaam" at bounding box center [691, 159] width 447 height 15
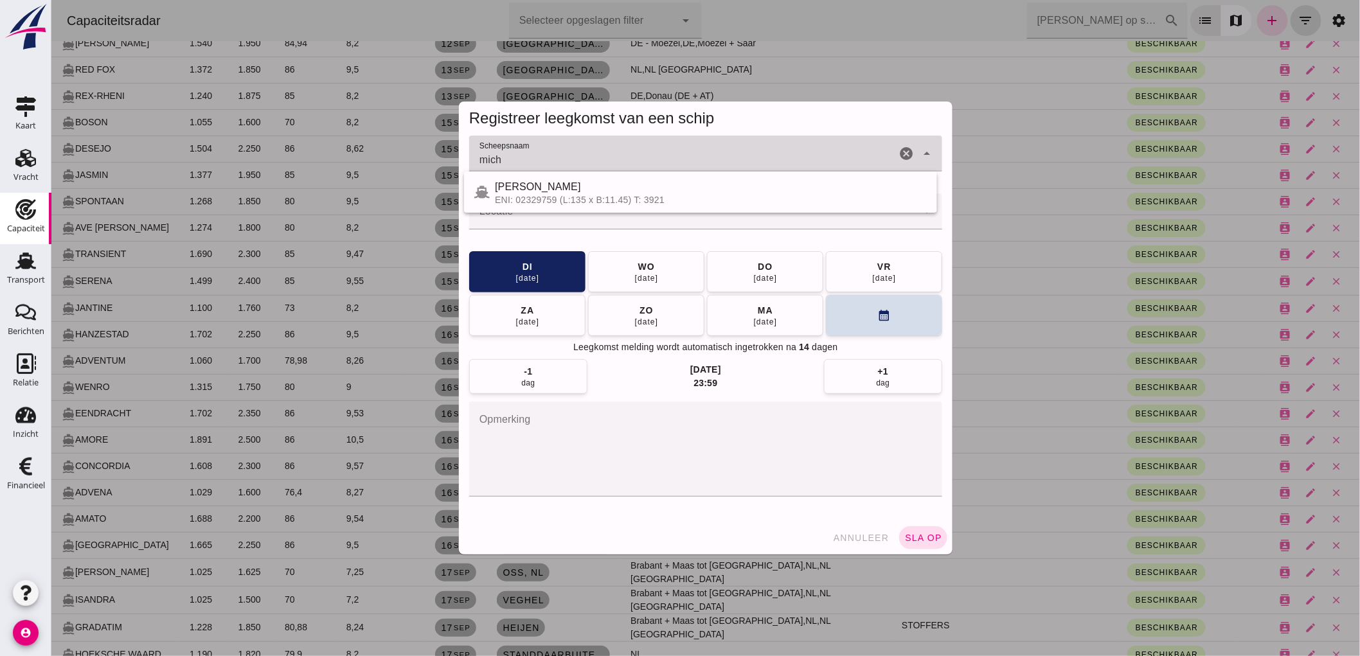
click at [521, 195] on div "ENI: 02329759 (L:135 x B:11.45) T: 3921" at bounding box center [710, 200] width 432 height 10
type input "MICHAELANGELO"
click at [598, 211] on input "Locatie" at bounding box center [691, 217] width 447 height 15
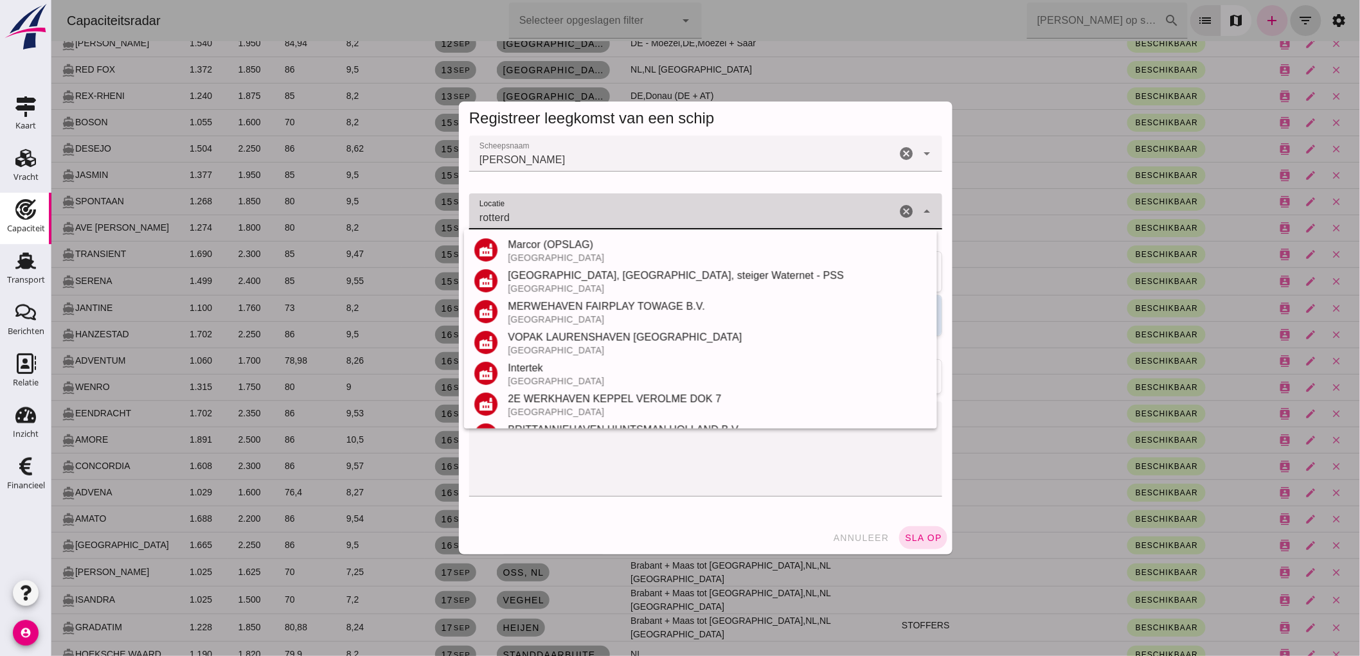
scroll to position [285, 0]
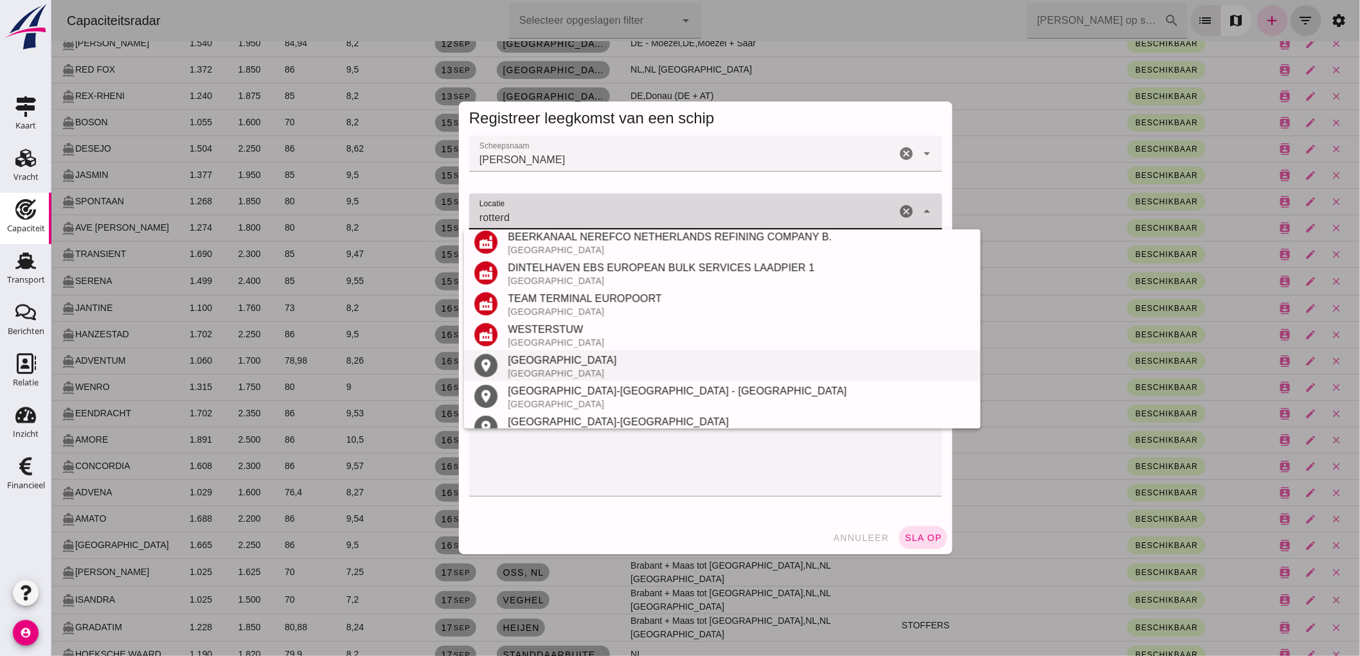
click at [575, 362] on div "Rotterdam" at bounding box center [738, 360] width 463 height 15
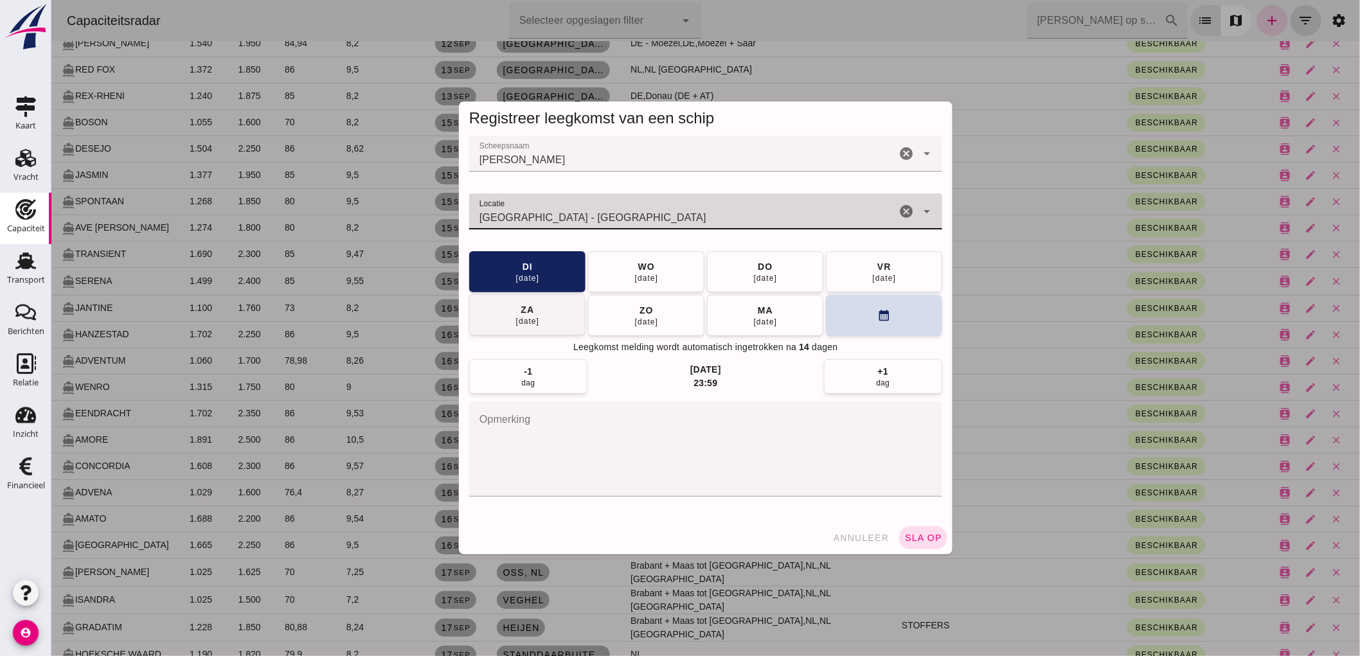
type input "Rotterdam - Zuid-Holland"
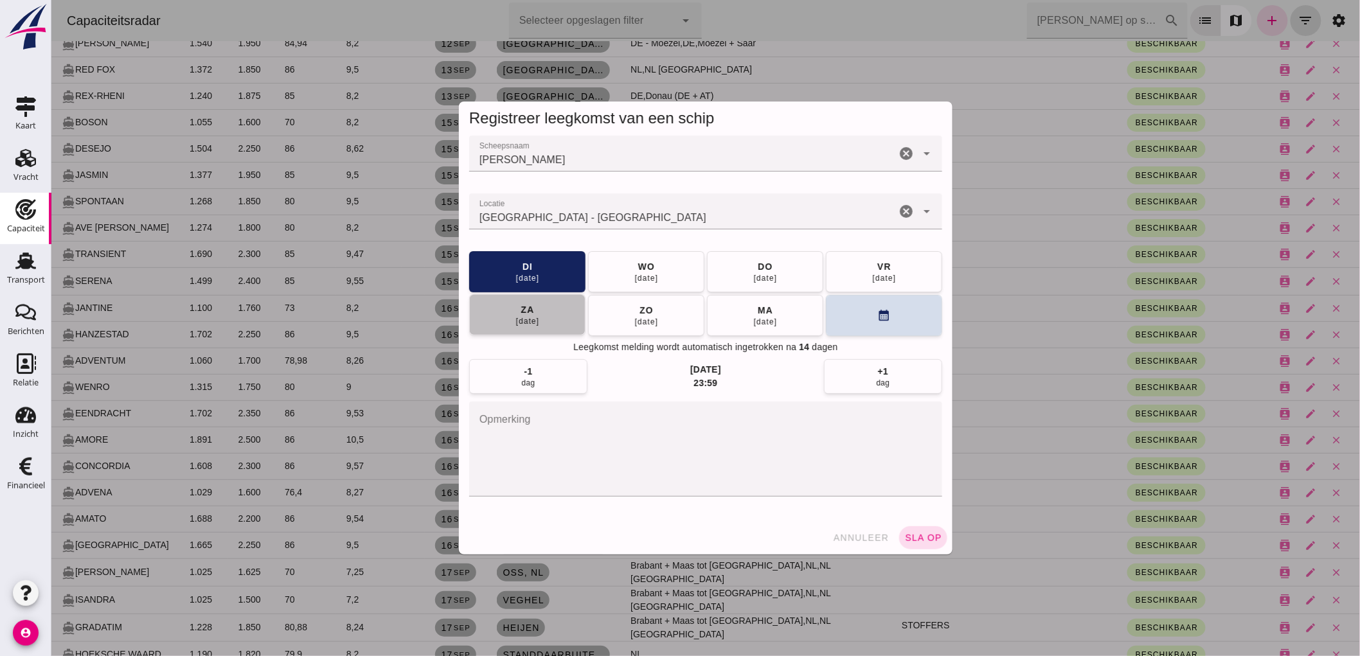
click at [522, 322] on div "20 sep" at bounding box center [527, 321] width 24 height 10
drag, startPoint x: 925, startPoint y: 538, endPoint x: 1174, endPoint y: 348, distance: 313.1
click at [925, 538] on span "sla op" at bounding box center [922, 538] width 38 height 10
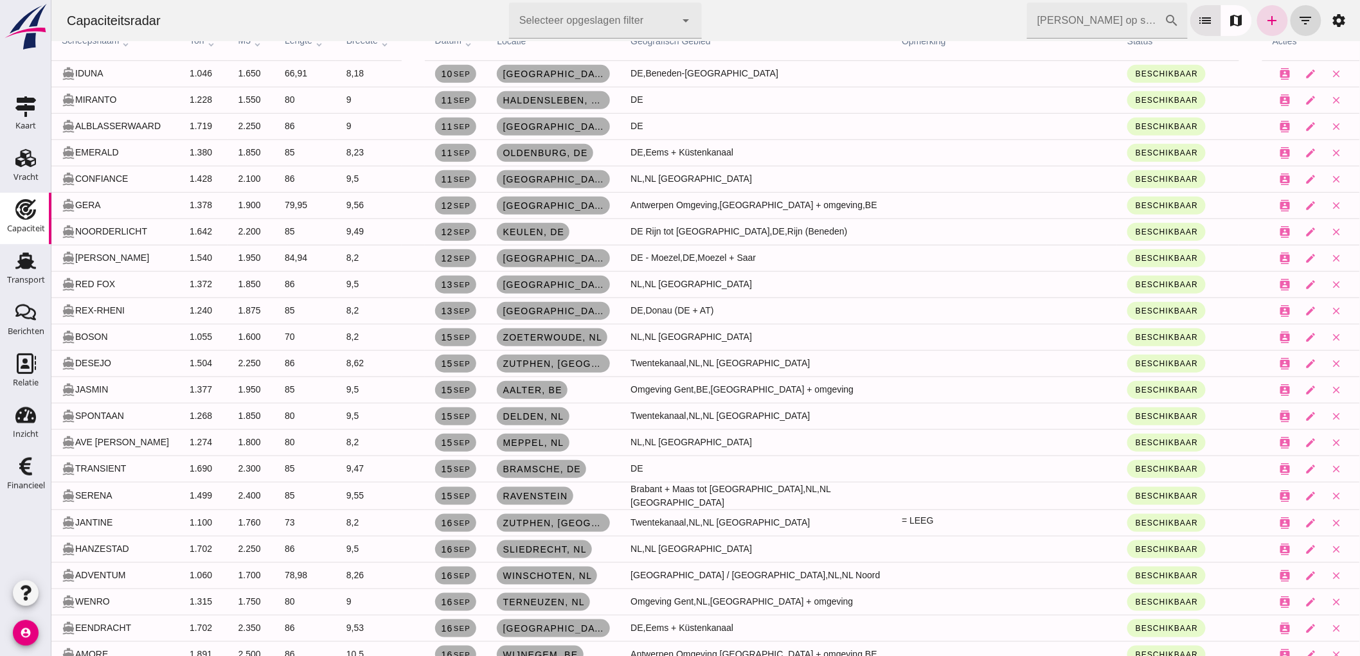
scroll to position [357, 0]
